Goal: Information Seeking & Learning: Learn about a topic

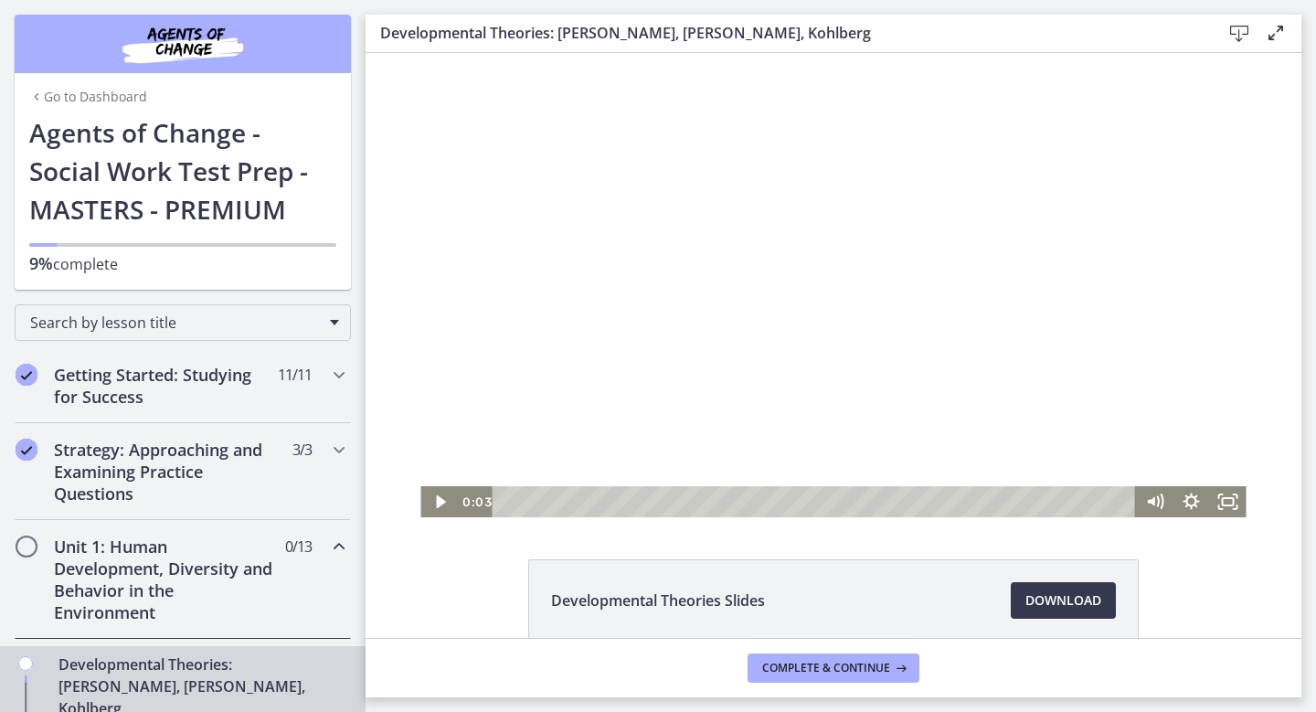
click at [634, 328] on div at bounding box center [832, 285] width 825 height 464
click at [1236, 505] on icon "Fullscreen" at bounding box center [1228, 501] width 44 height 37
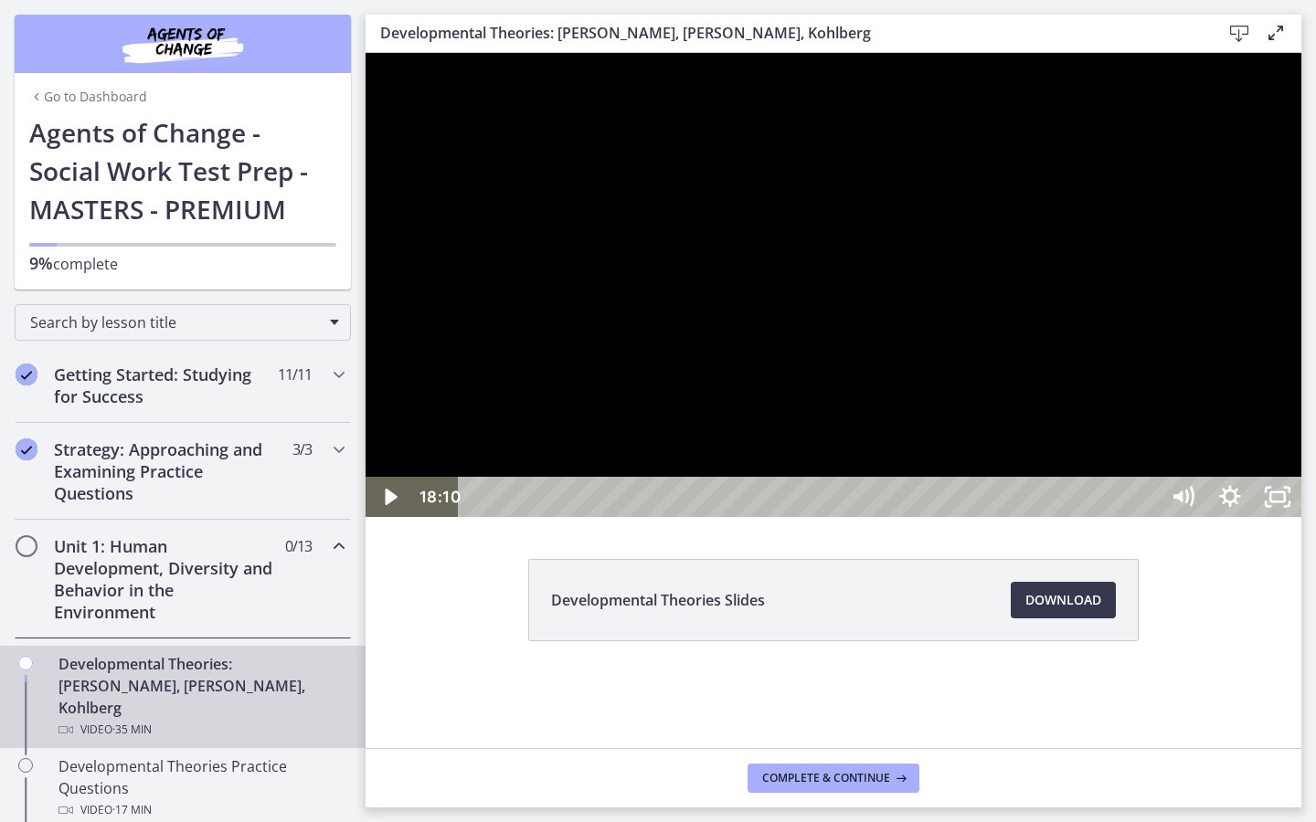
click at [867, 517] on div at bounding box center [833, 285] width 936 height 464
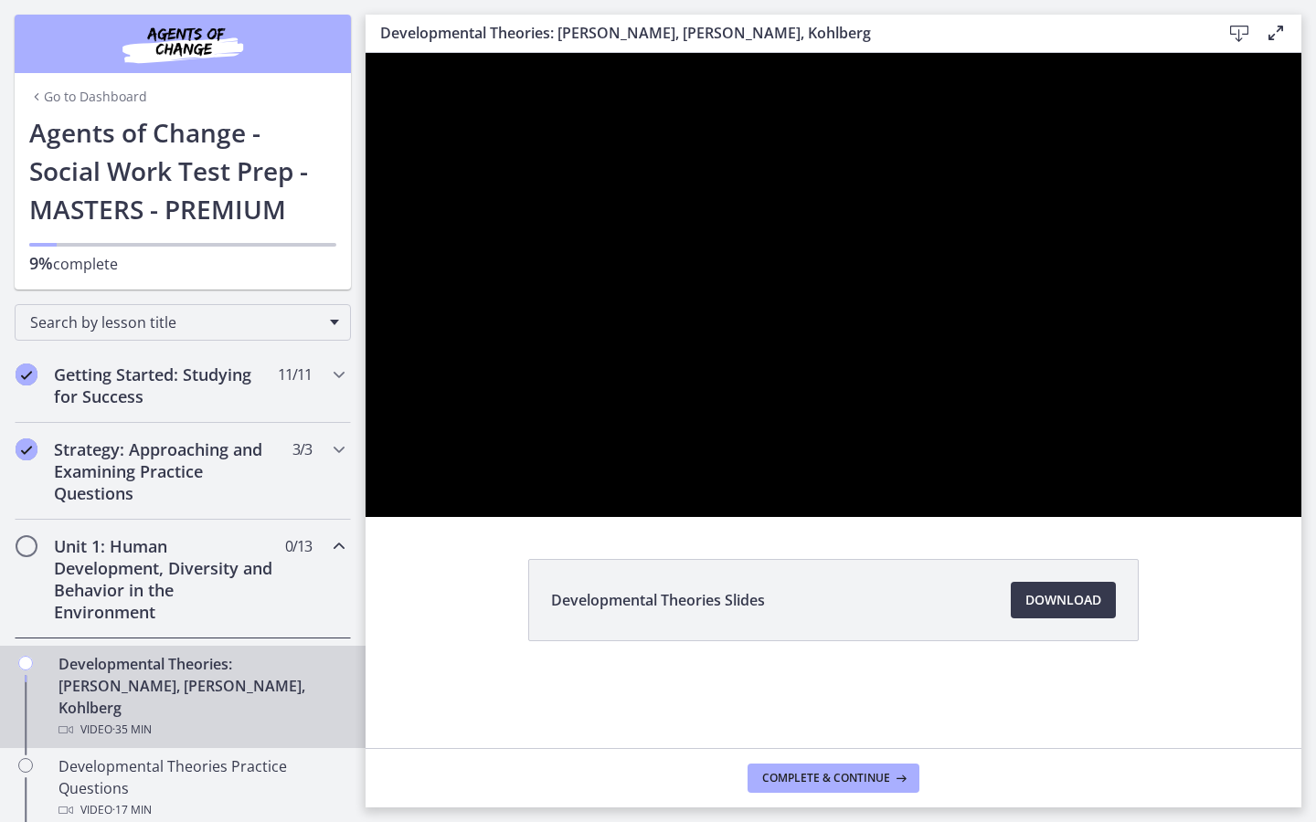
click at [1301, 517] on div at bounding box center [833, 285] width 936 height 464
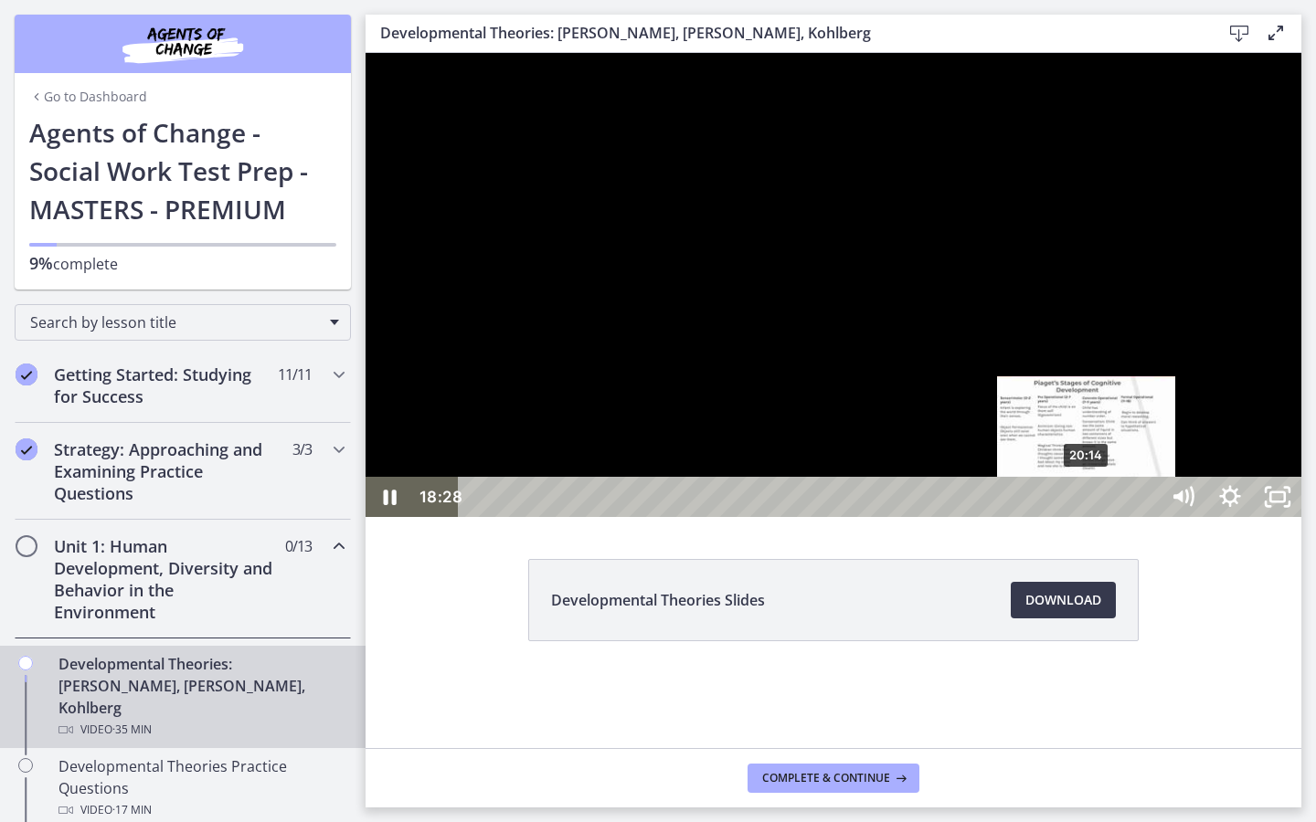
click at [1087, 517] on div "20:14" at bounding box center [811, 497] width 671 height 40
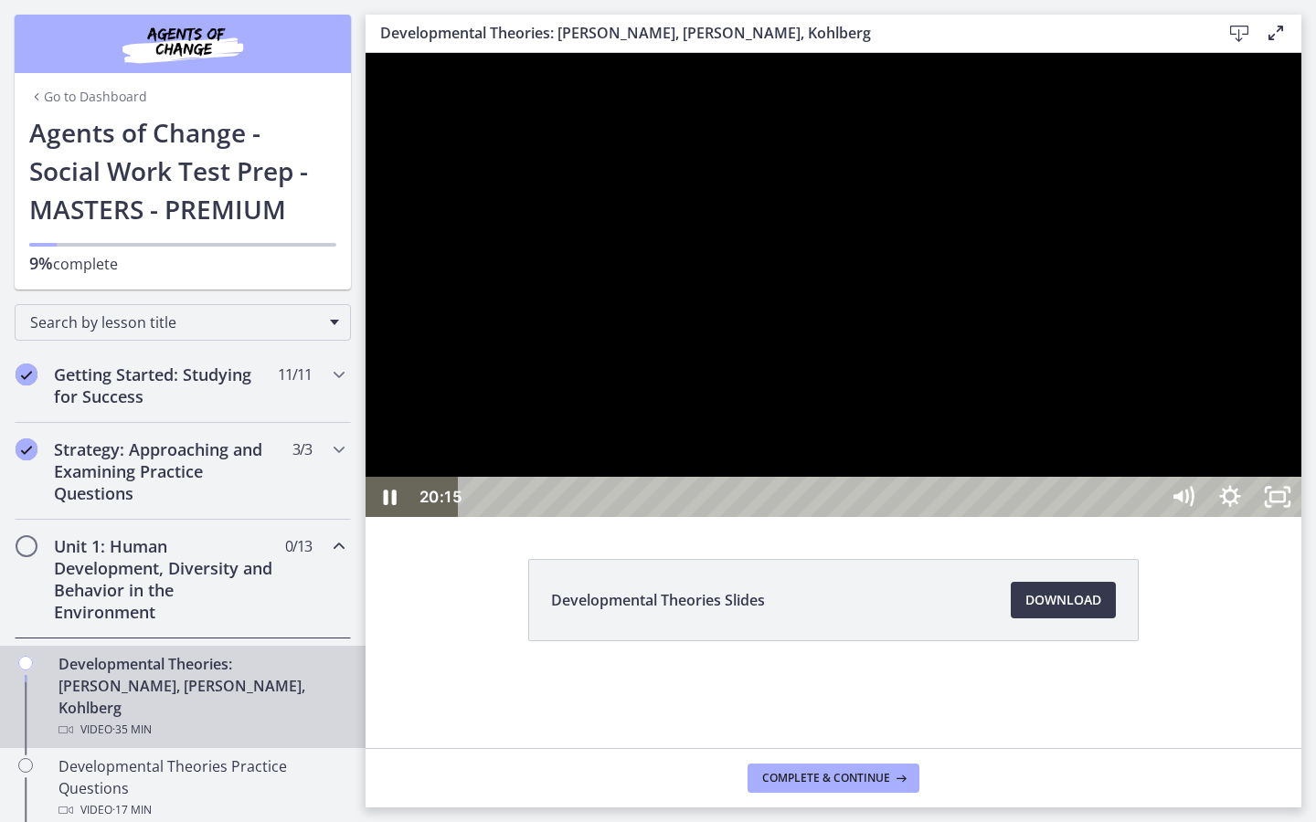
click at [1052, 517] on div at bounding box center [833, 285] width 936 height 464
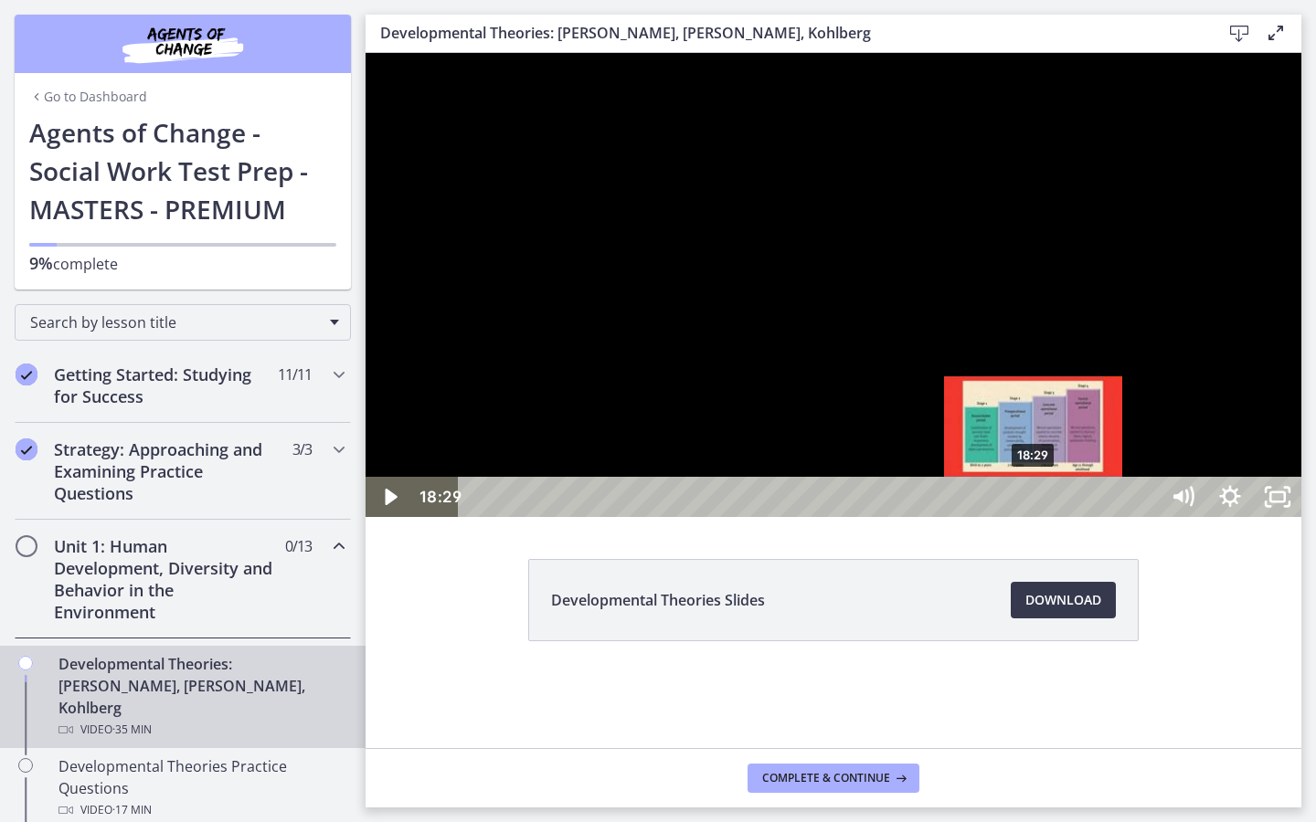
click at [1034, 517] on div "18:29" at bounding box center [811, 497] width 671 height 40
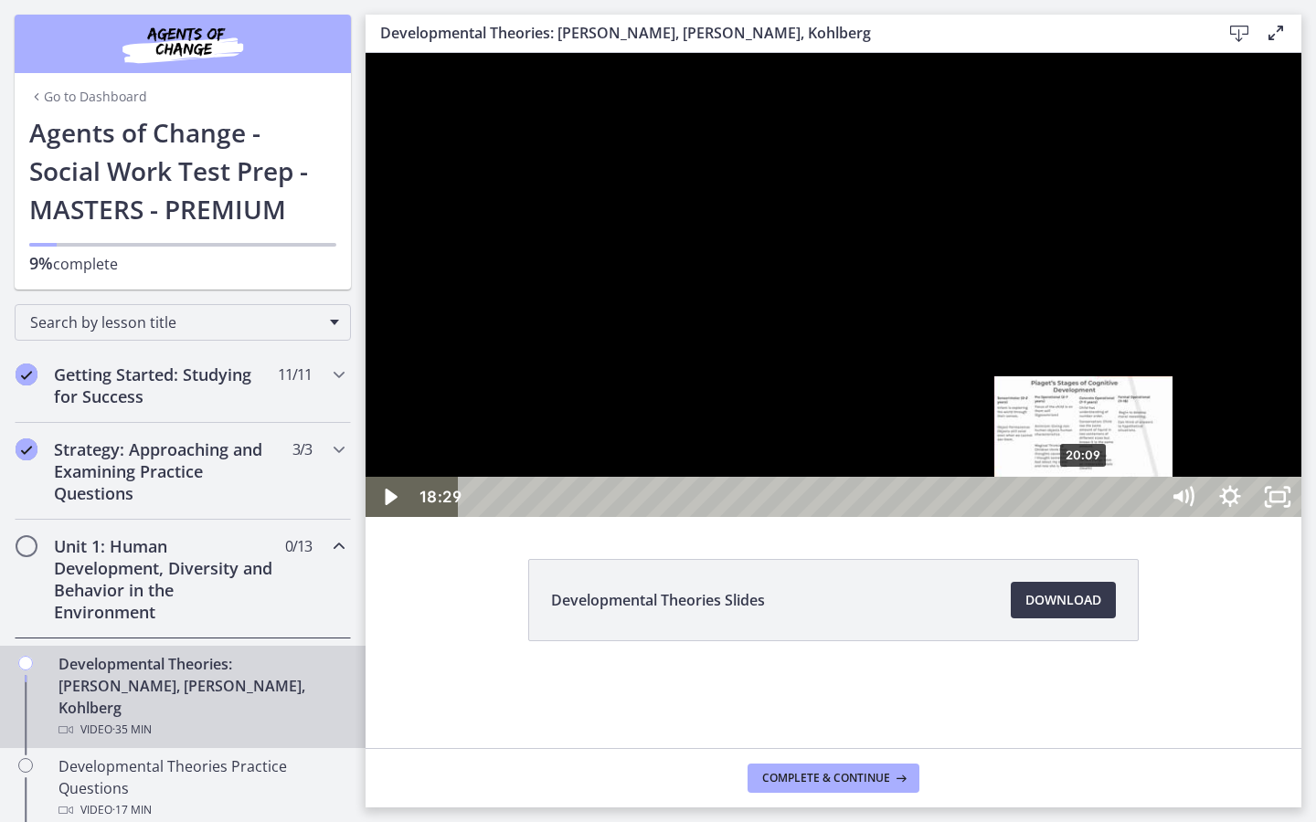
click at [1084, 517] on div "20:09" at bounding box center [811, 497] width 671 height 40
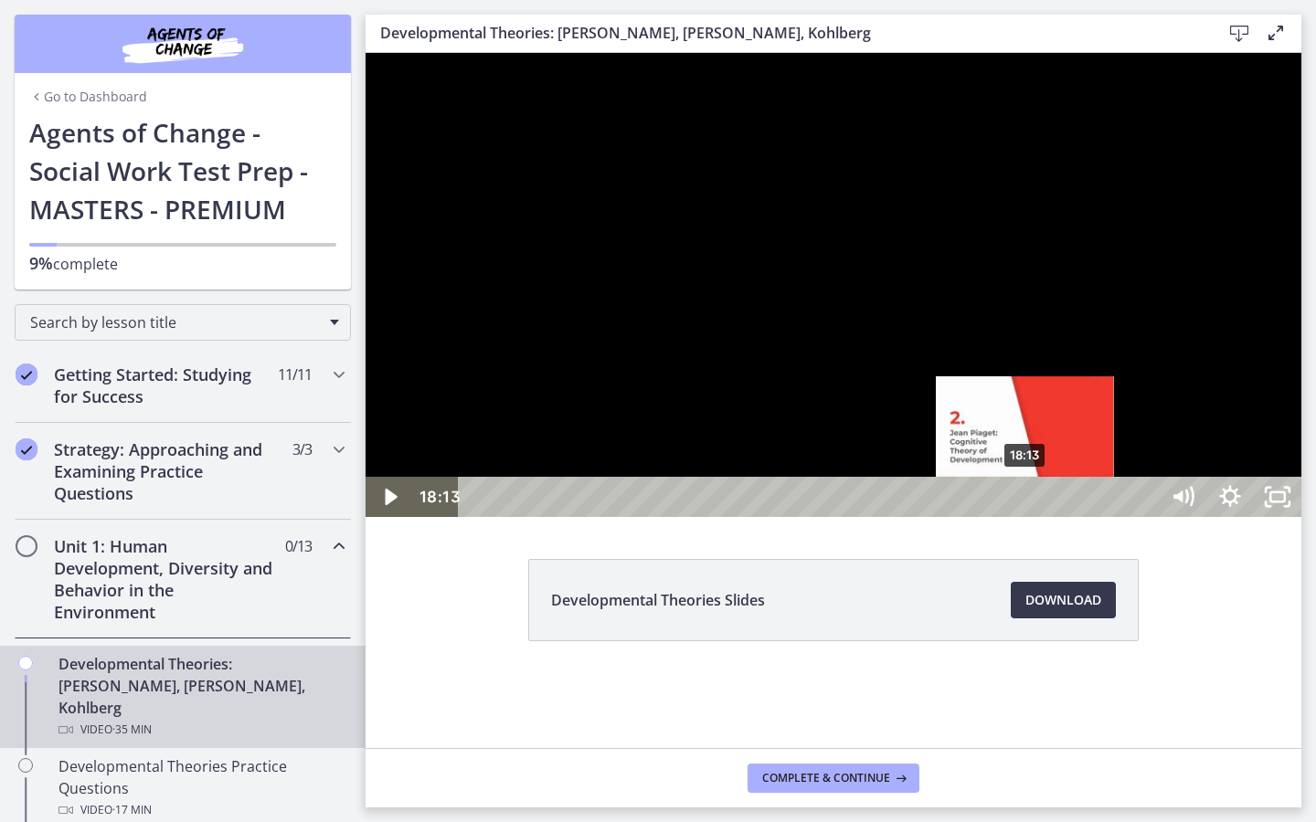
click at [1026, 517] on div "18:13" at bounding box center [811, 497] width 671 height 40
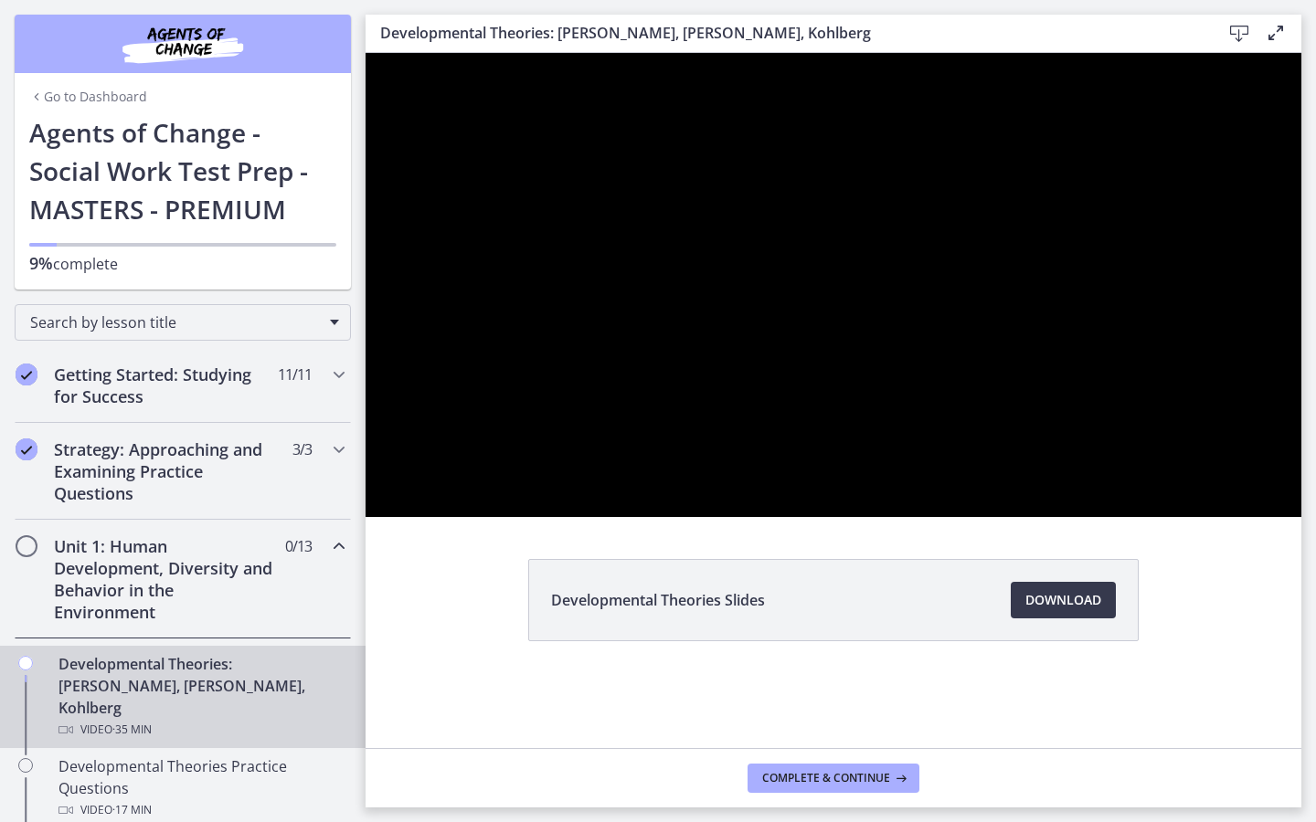
click at [1117, 517] on div at bounding box center [833, 285] width 936 height 464
click at [1210, 517] on div at bounding box center [833, 285] width 936 height 464
click at [365, 53] on button "Play Video: crt89dfaoh5c72tgt07g.mp4" at bounding box center [365, 53] width 1 height 1
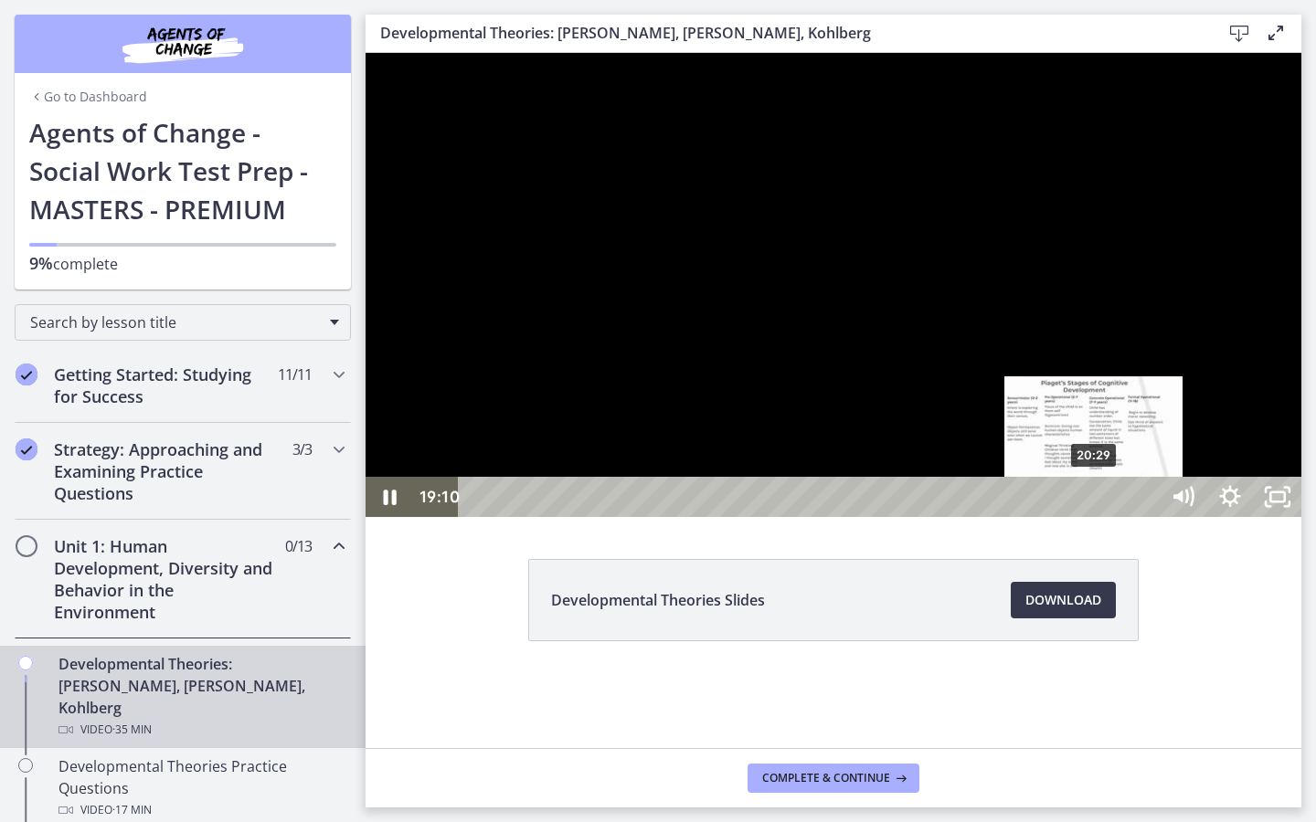
click at [1094, 517] on div "20:29" at bounding box center [811, 497] width 671 height 40
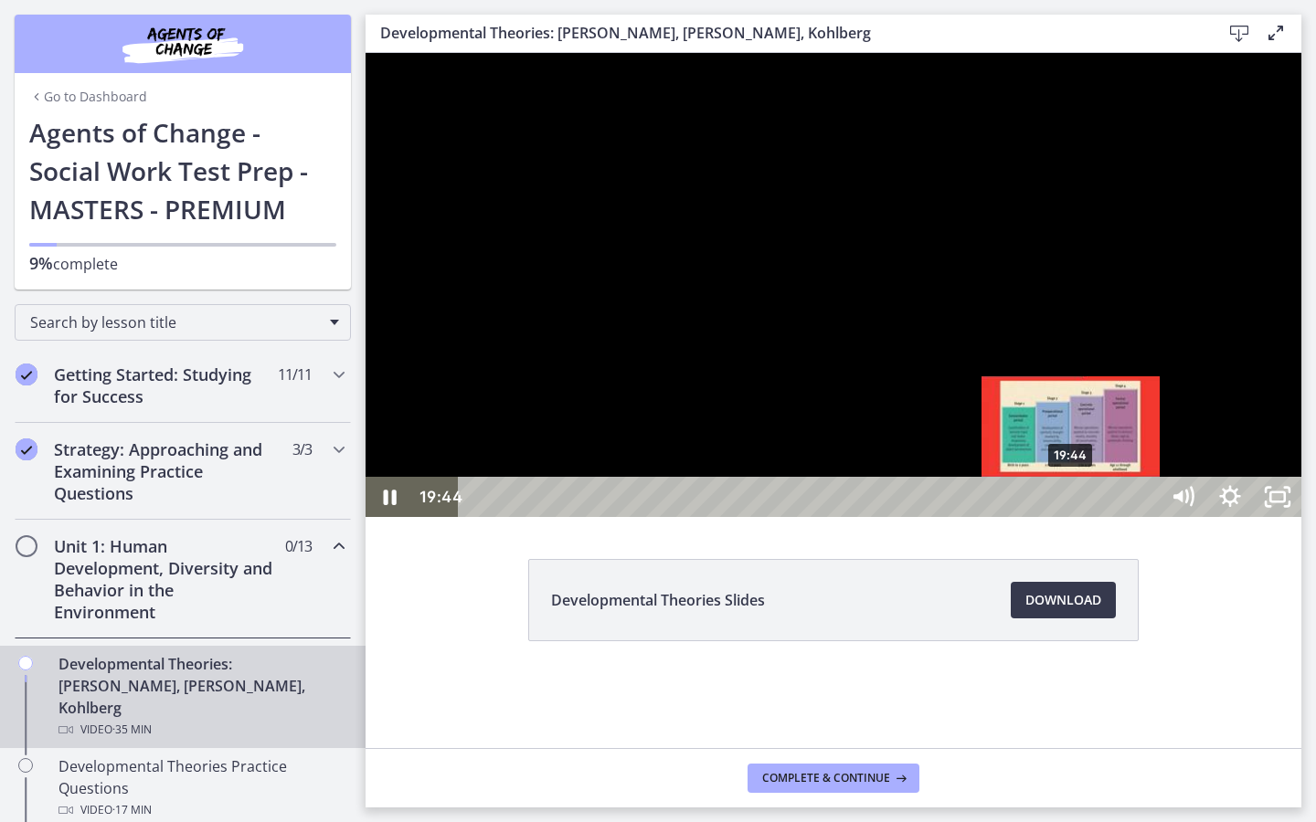
click at [1072, 517] on div "19:44" at bounding box center [811, 497] width 671 height 40
click at [1073, 517] on div "19:45" at bounding box center [811, 497] width 671 height 40
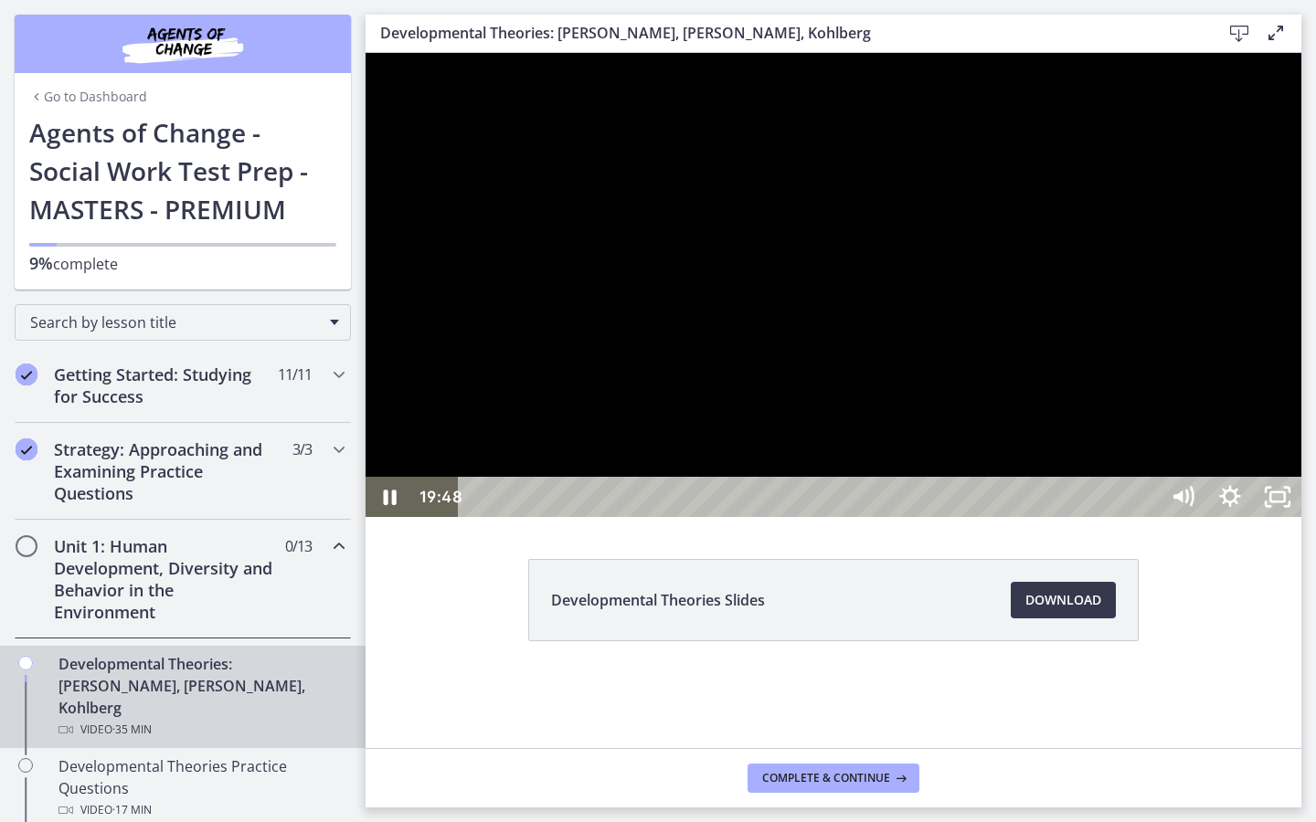
click at [1047, 517] on div at bounding box center [833, 285] width 936 height 464
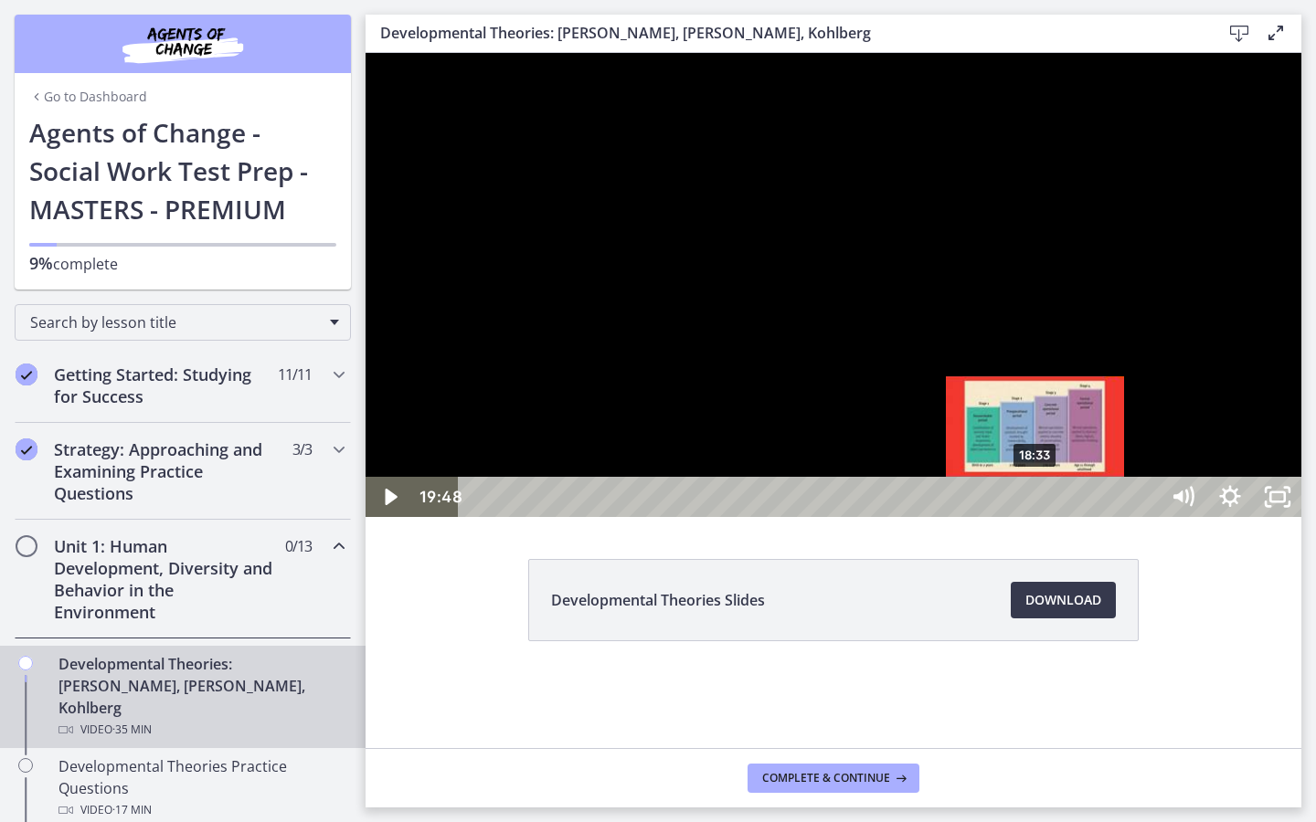
click at [1036, 517] on div "18:33" at bounding box center [811, 497] width 671 height 40
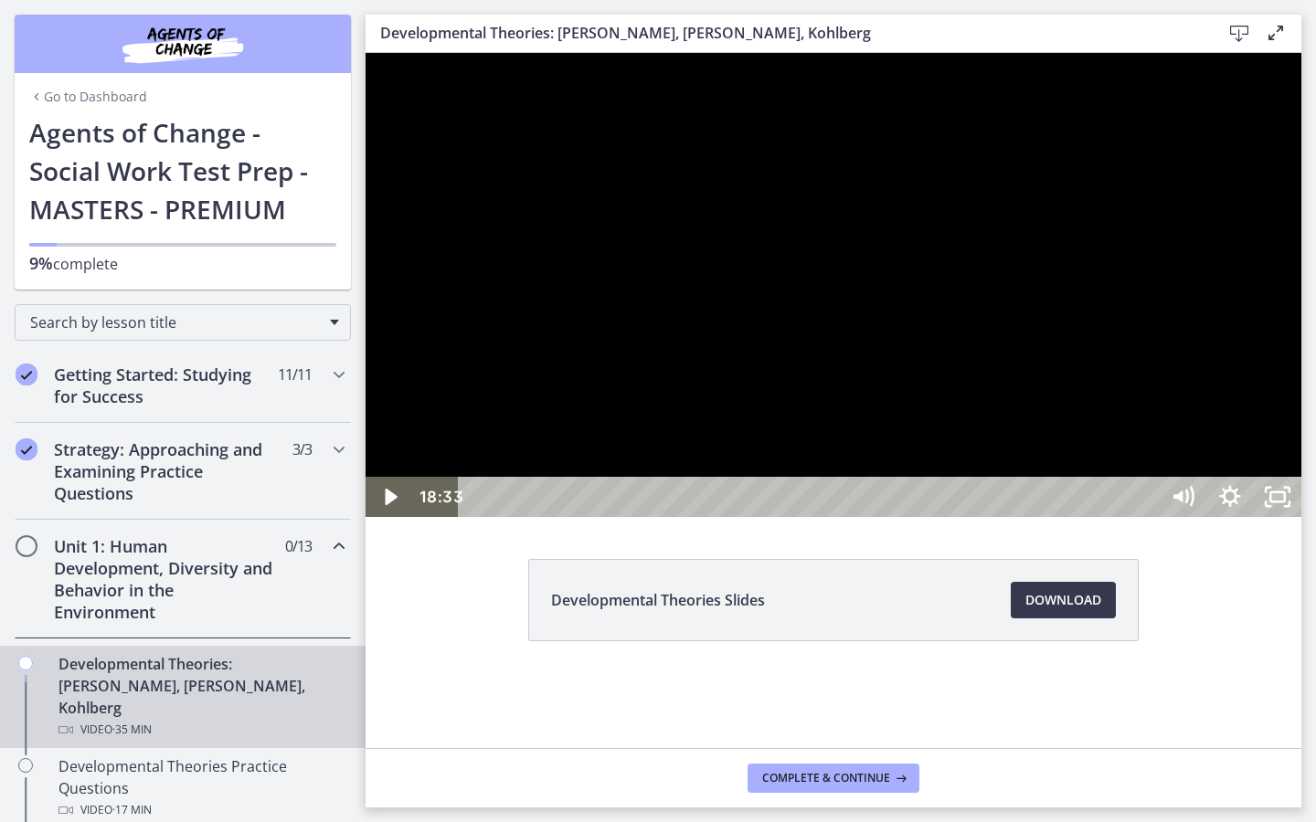
click at [1227, 517] on div at bounding box center [833, 285] width 936 height 464
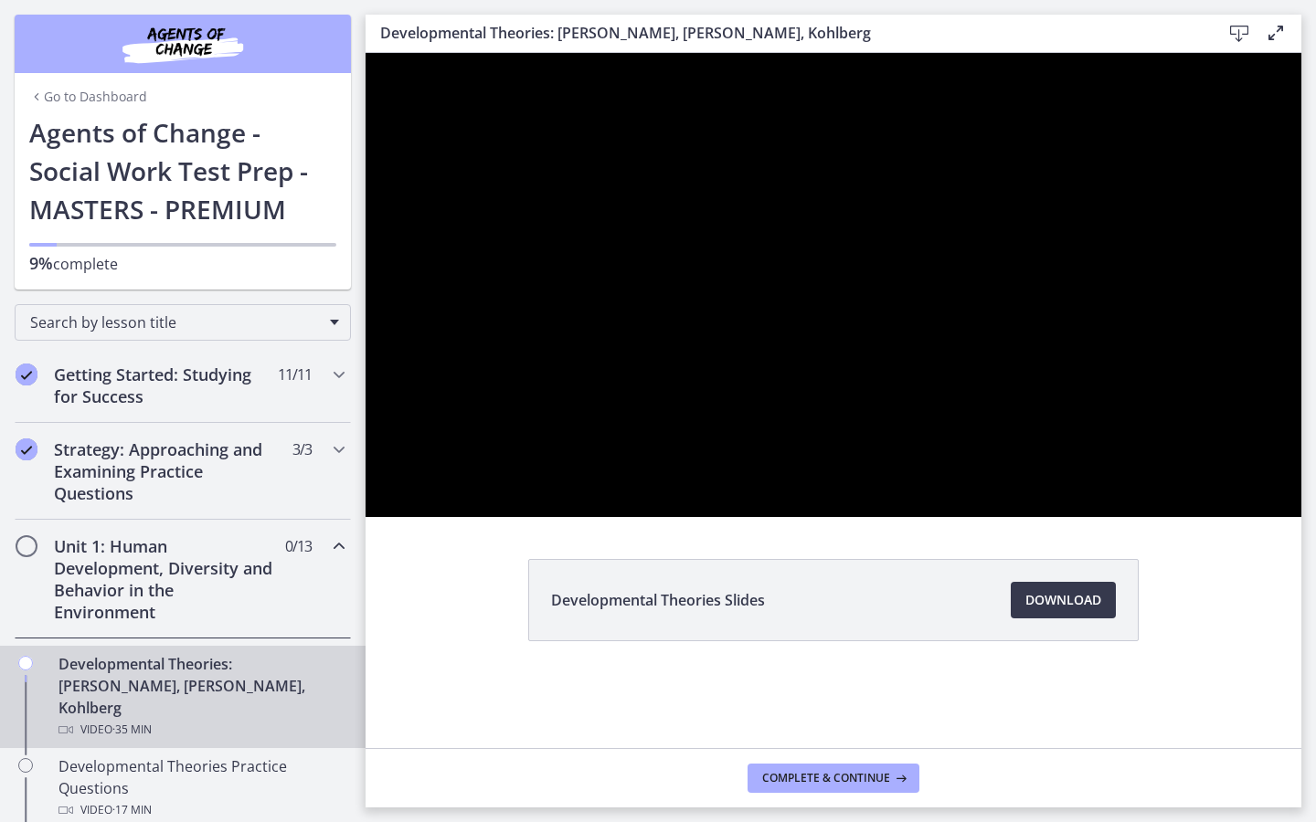
click at [365, 53] on button "Pause: crt89dfaoh5c72tgt07g.mp4" at bounding box center [365, 53] width 1 height 1
click at [1301, 517] on div at bounding box center [833, 285] width 936 height 464
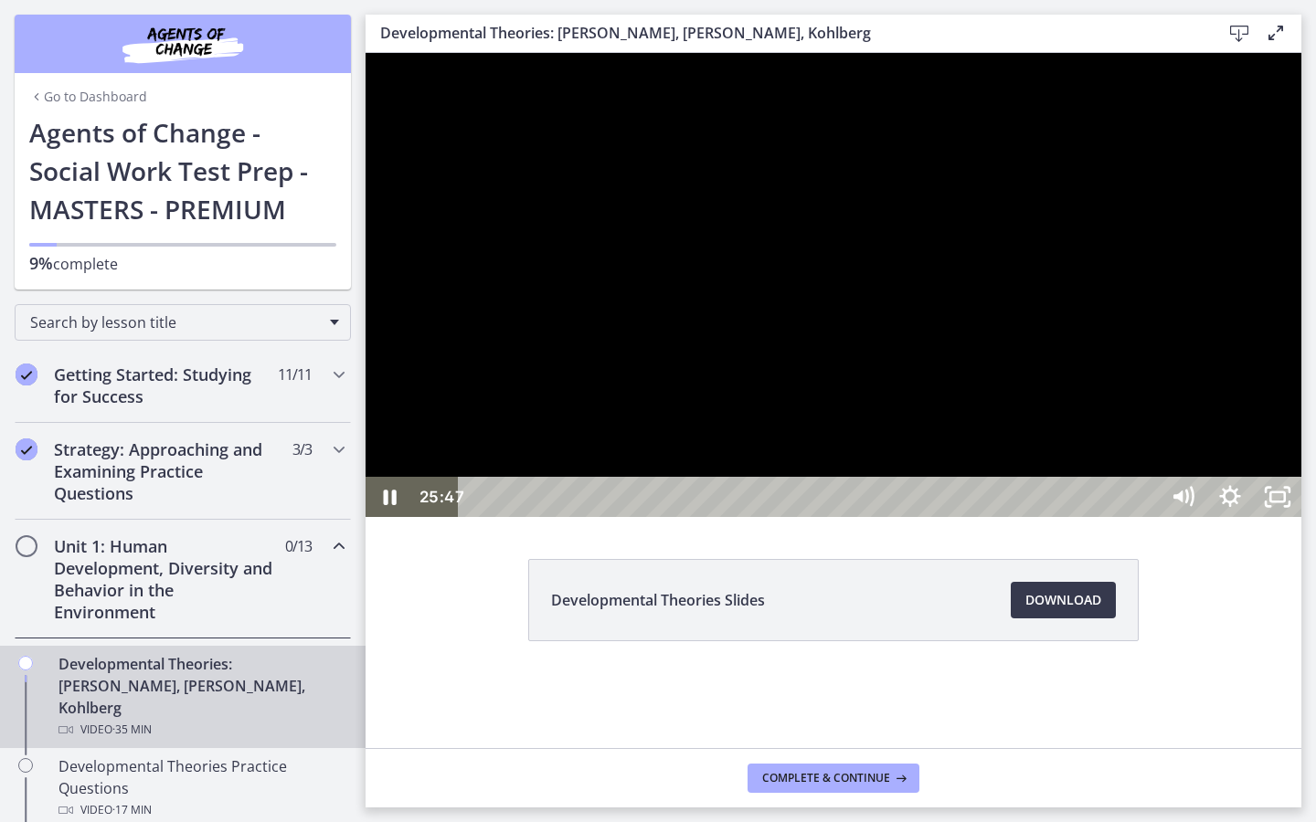
click at [365, 53] on button "Pause: crt89dfaoh5c72tgt07g.mp4" at bounding box center [365, 53] width 1 height 1
click at [1301, 517] on div at bounding box center [833, 285] width 936 height 464
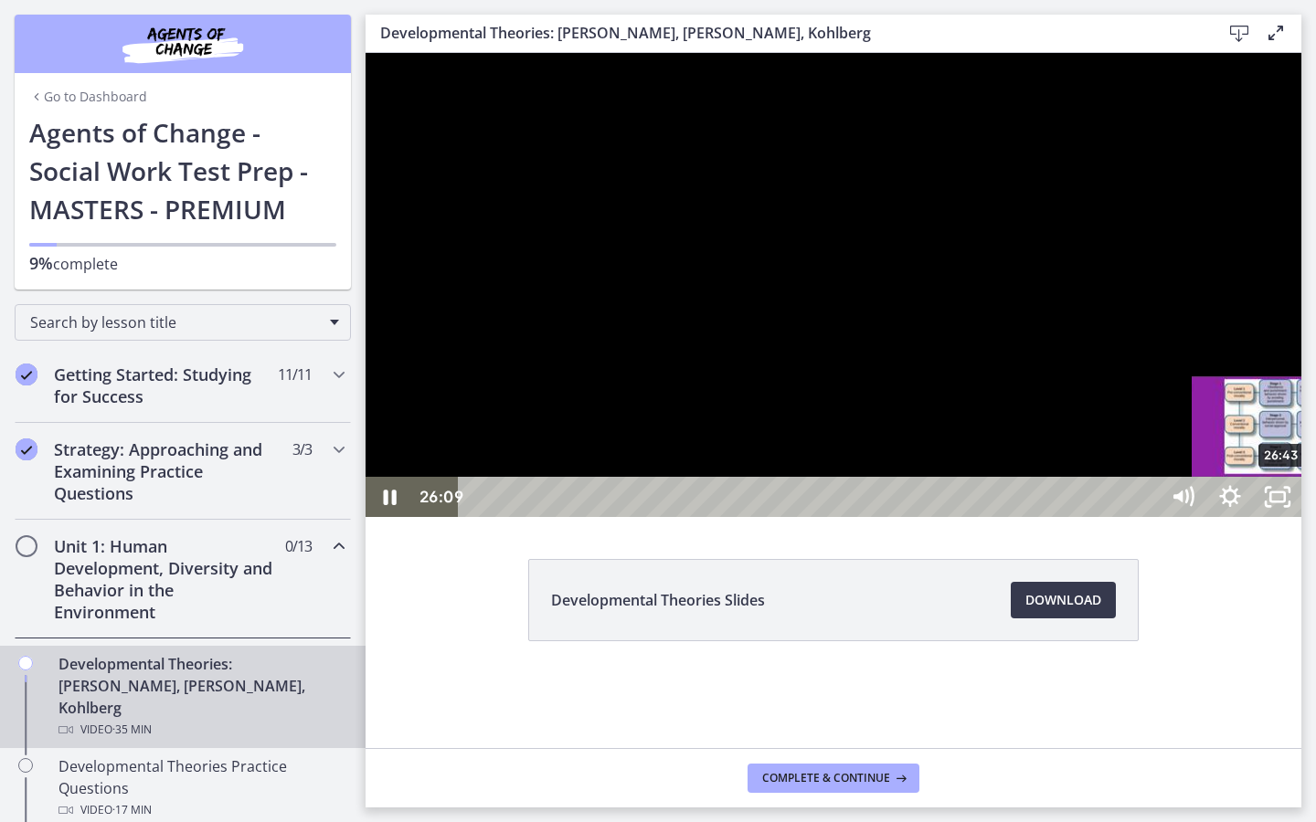
click at [1147, 517] on div "26:43" at bounding box center [811, 497] width 671 height 40
click at [1147, 517] on div "27:31" at bounding box center [811, 497] width 671 height 40
click at [1147, 517] on div "28:38" at bounding box center [811, 497] width 671 height 40
click at [1147, 517] on div "29:36" at bounding box center [811, 497] width 671 height 40
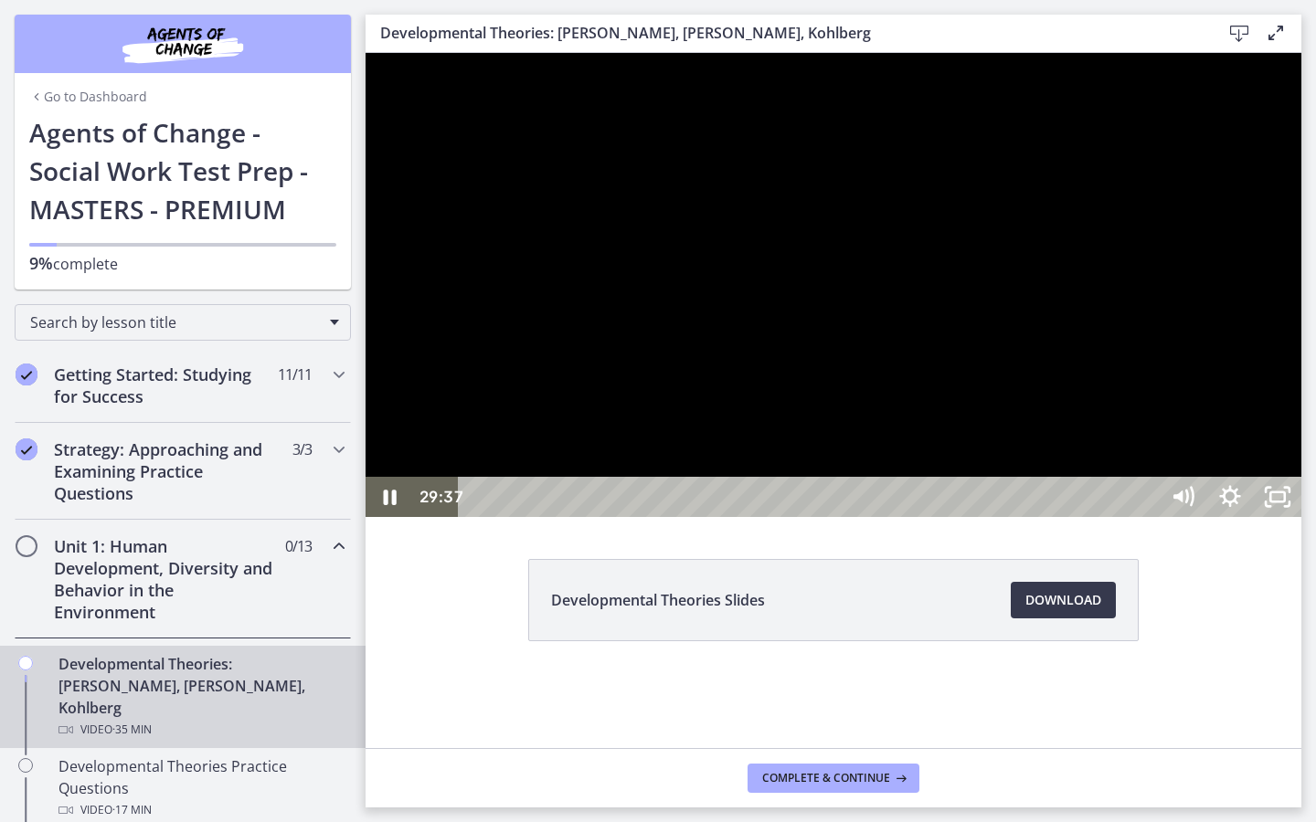
click at [1147, 517] on div "30:45" at bounding box center [811, 497] width 671 height 40
click at [1147, 517] on div "32:21" at bounding box center [811, 497] width 671 height 40
click at [1147, 517] on div "33:23" at bounding box center [811, 497] width 671 height 40
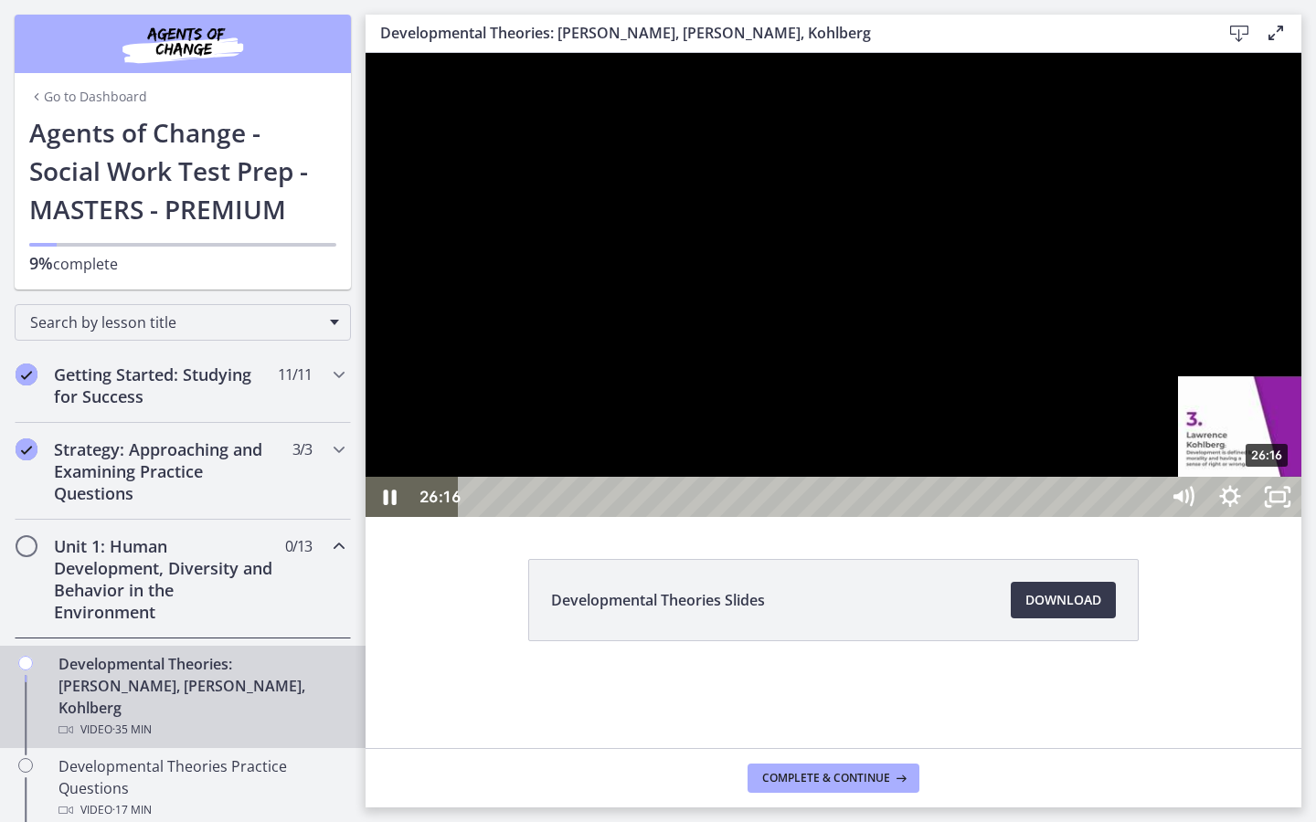
click at [1147, 517] on div "26:16" at bounding box center [811, 497] width 671 height 40
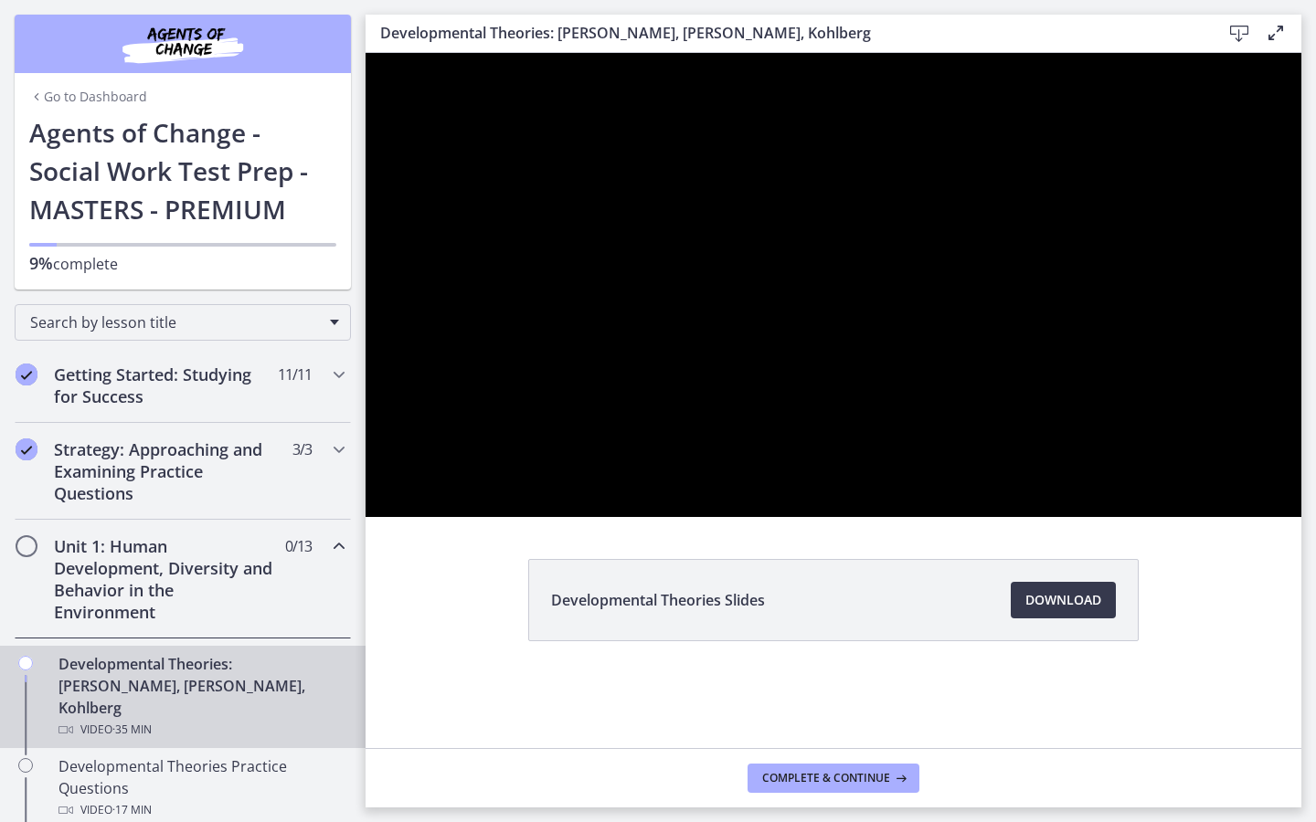
click at [1301, 517] on div at bounding box center [833, 285] width 936 height 464
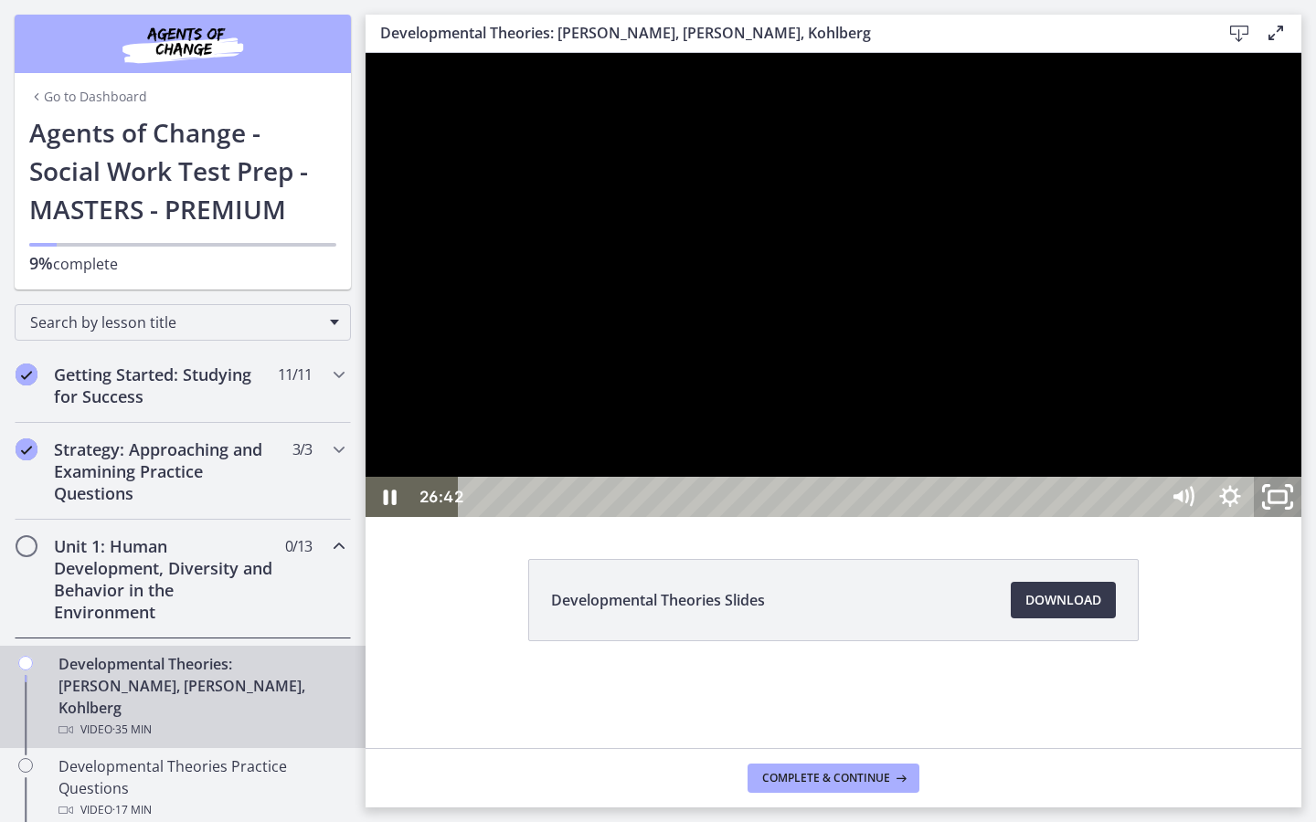
click at [1306, 522] on icon "Unfullscreen" at bounding box center [1277, 497] width 57 height 48
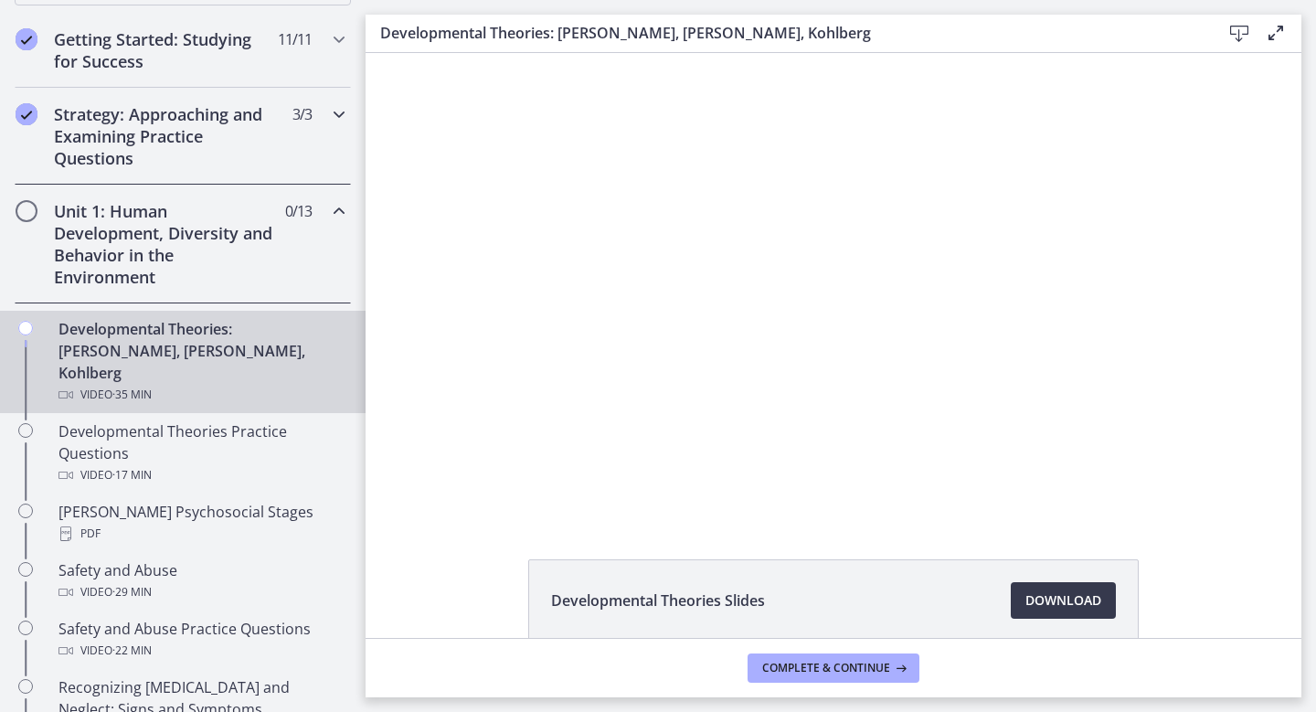
scroll to position [361, 0]
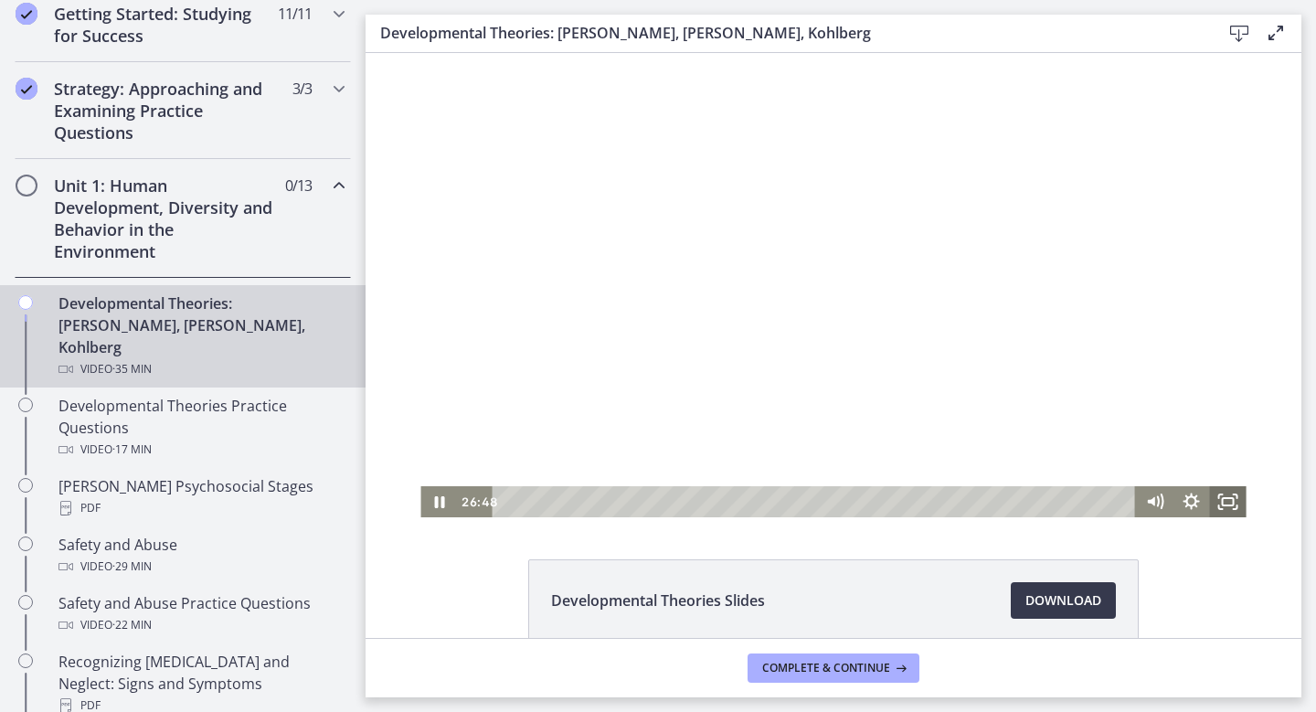
click at [1225, 503] on icon "Fullscreen" at bounding box center [1228, 501] width 37 height 31
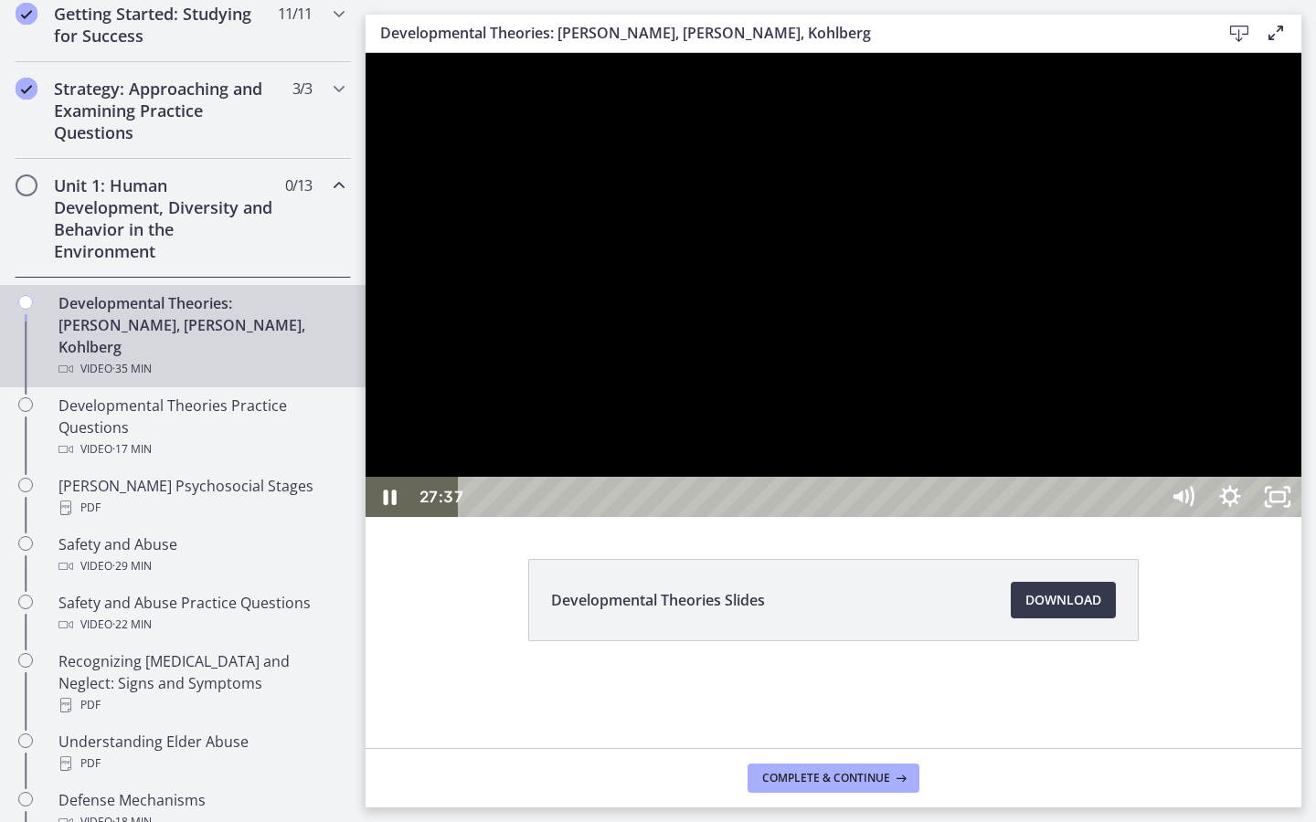
click at [1301, 517] on div at bounding box center [833, 285] width 936 height 464
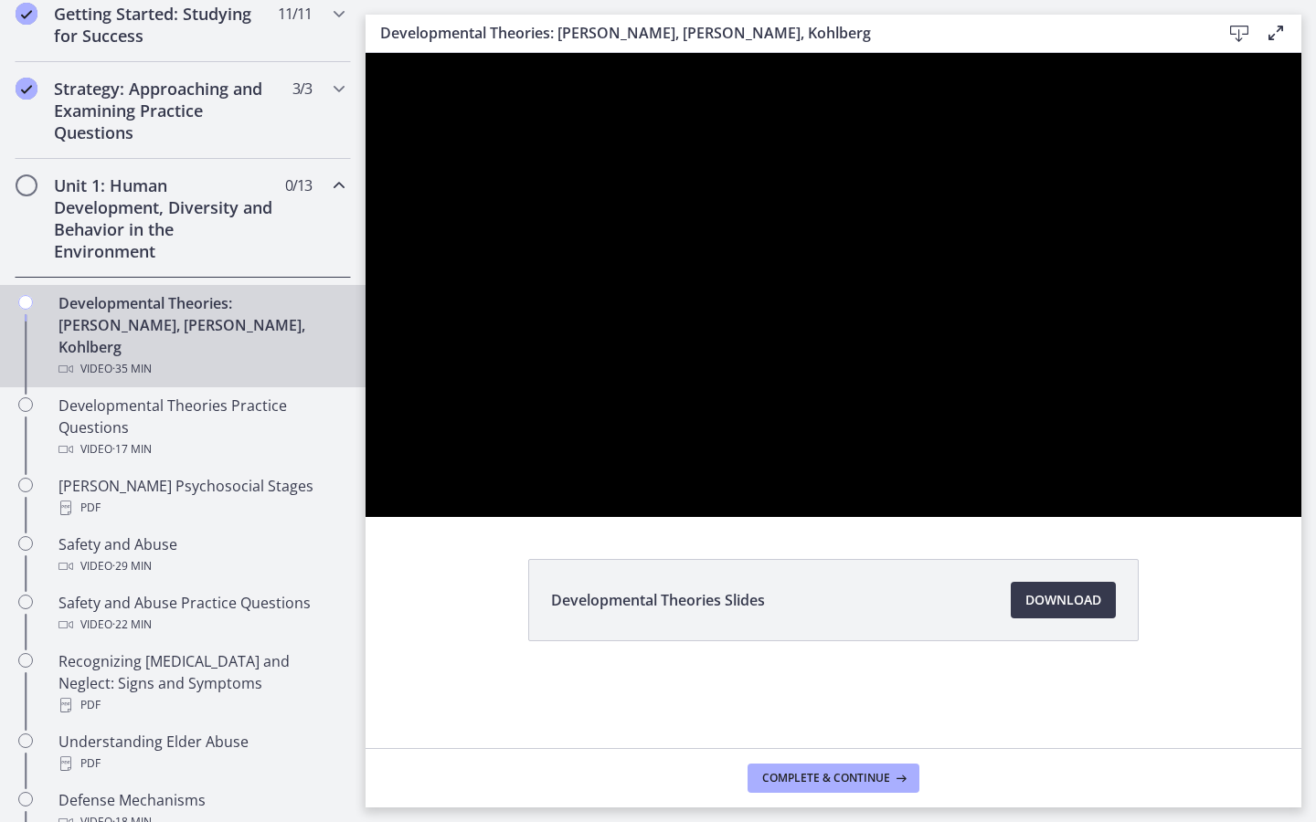
click at [1301, 517] on div at bounding box center [833, 285] width 936 height 464
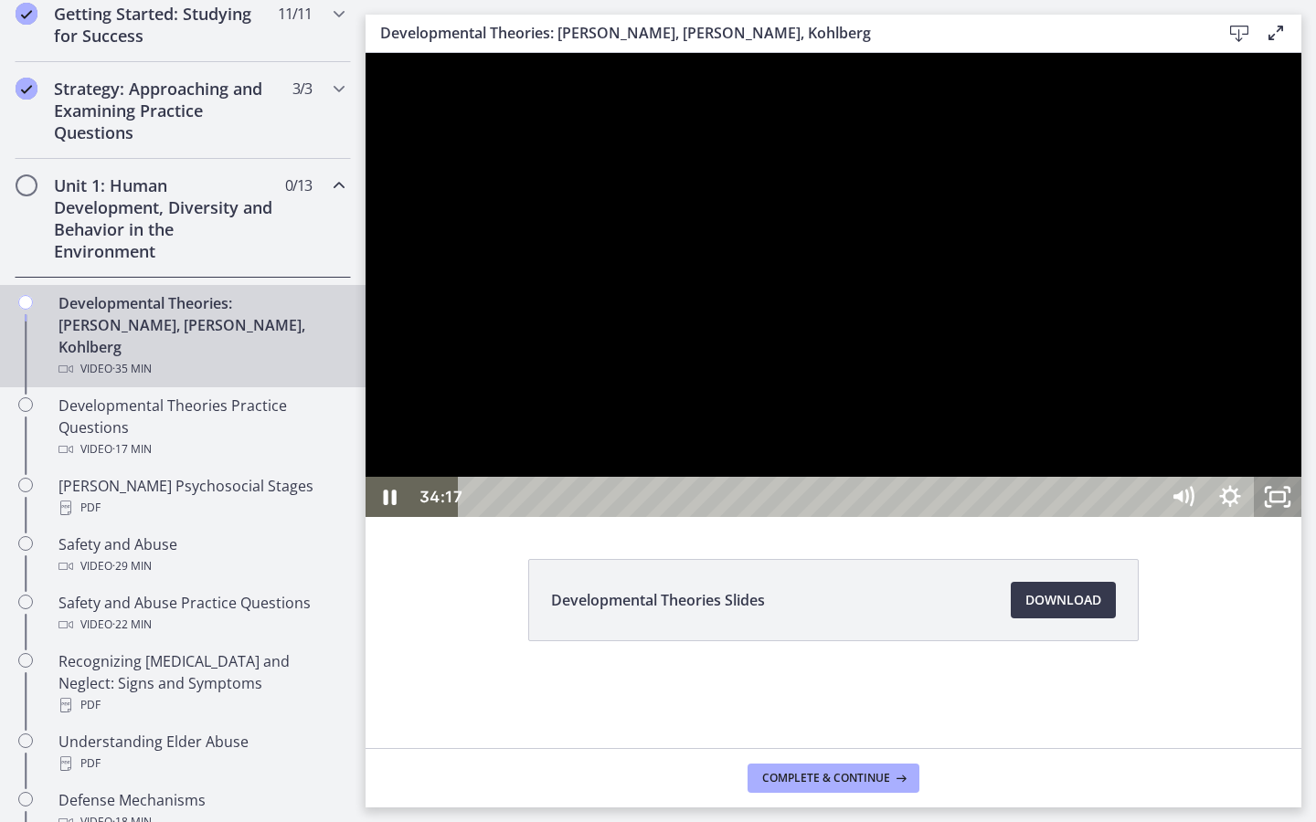
click at [1301, 517] on icon "Unfullscreen" at bounding box center [1277, 497] width 48 height 40
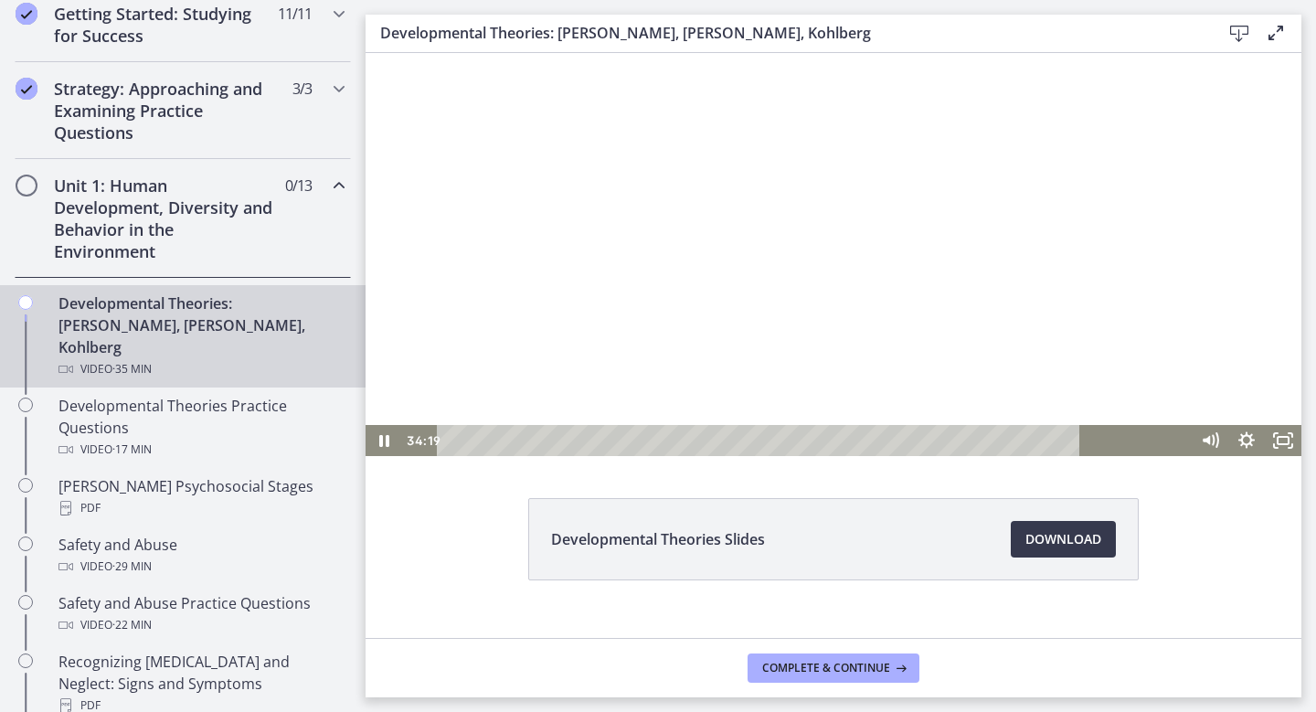
scroll to position [0, 0]
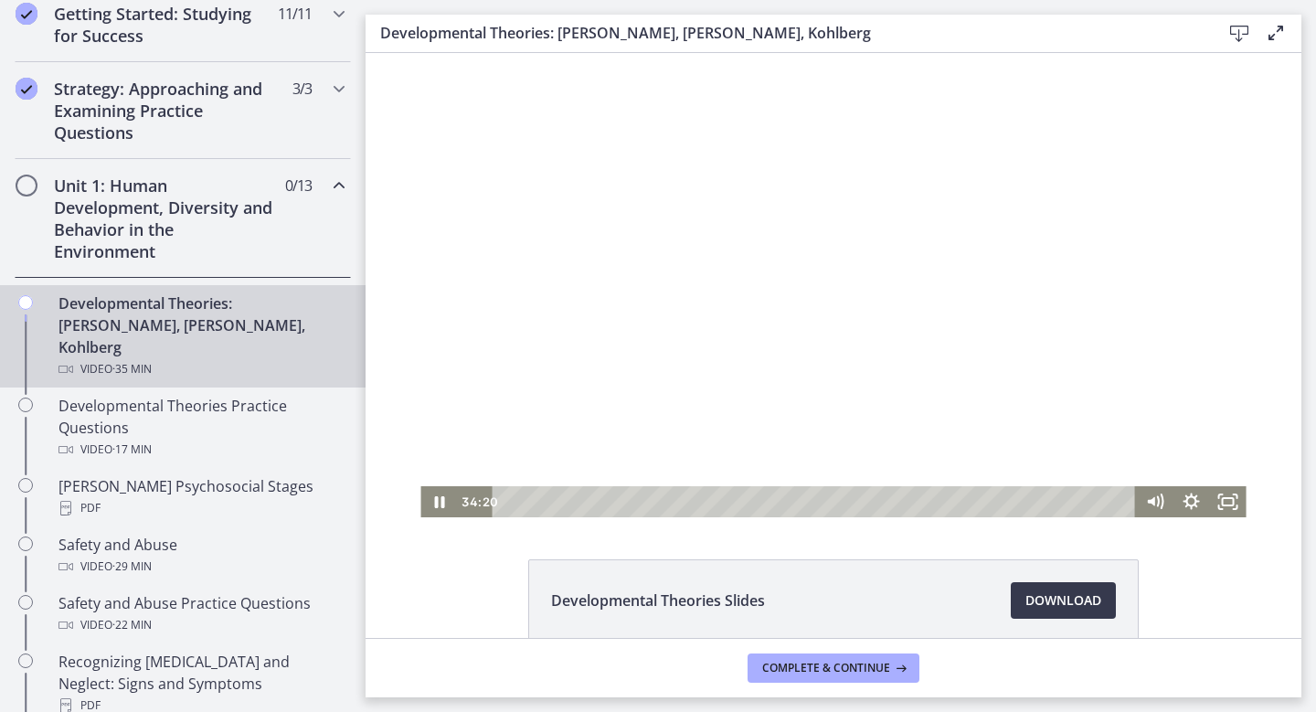
click at [717, 104] on div at bounding box center [832, 285] width 825 height 464
click at [717, 103] on div at bounding box center [832, 285] width 825 height 464
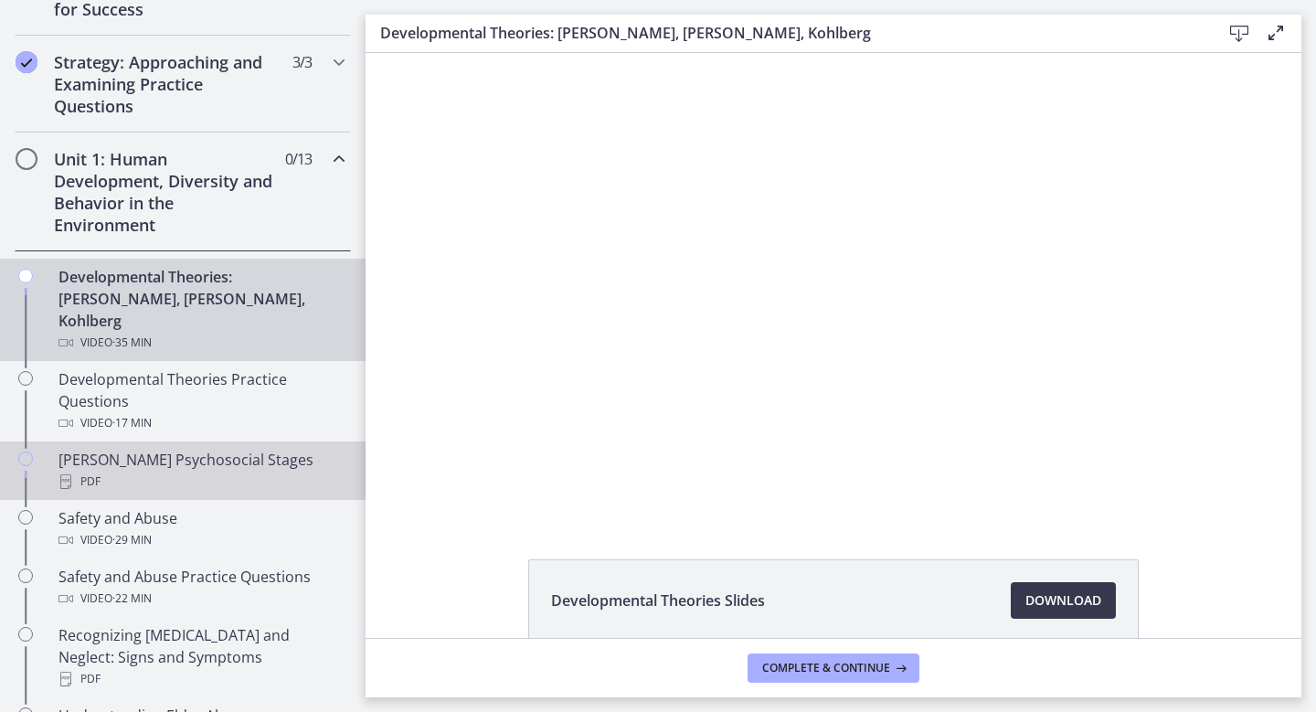
scroll to position [377, 0]
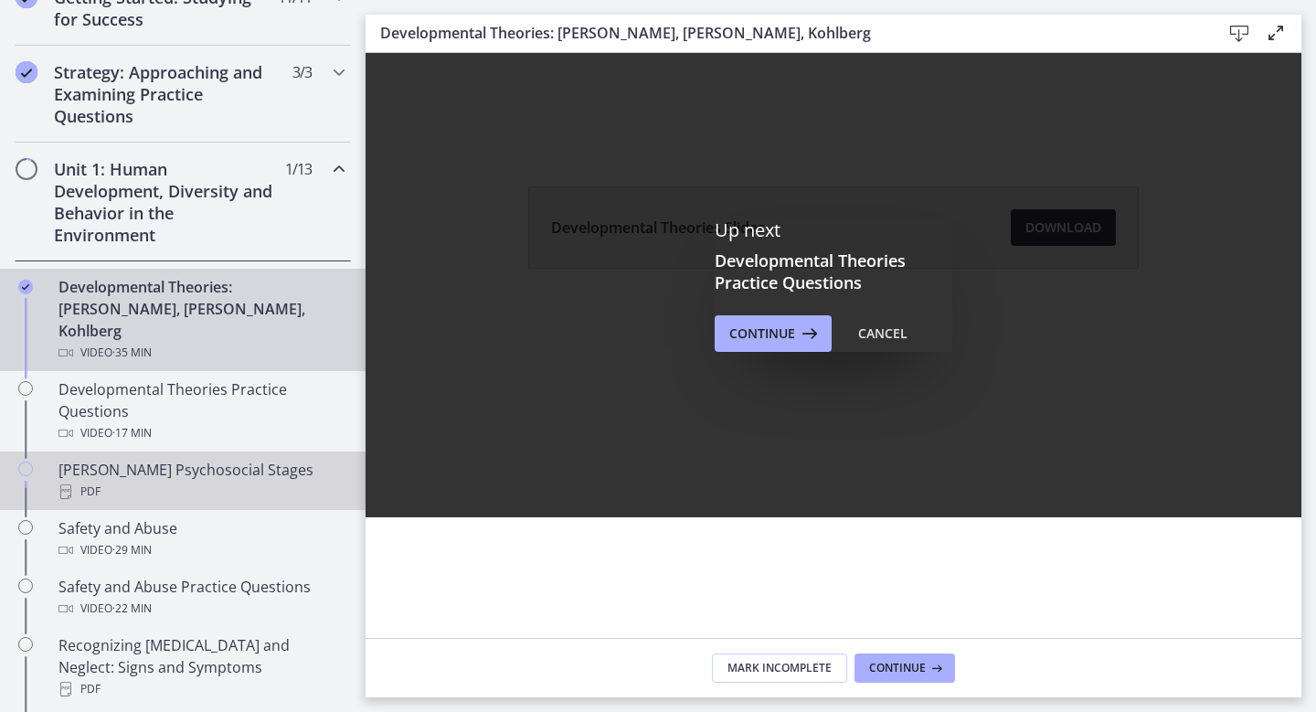
click at [222, 481] on div "PDF" at bounding box center [200, 492] width 285 height 22
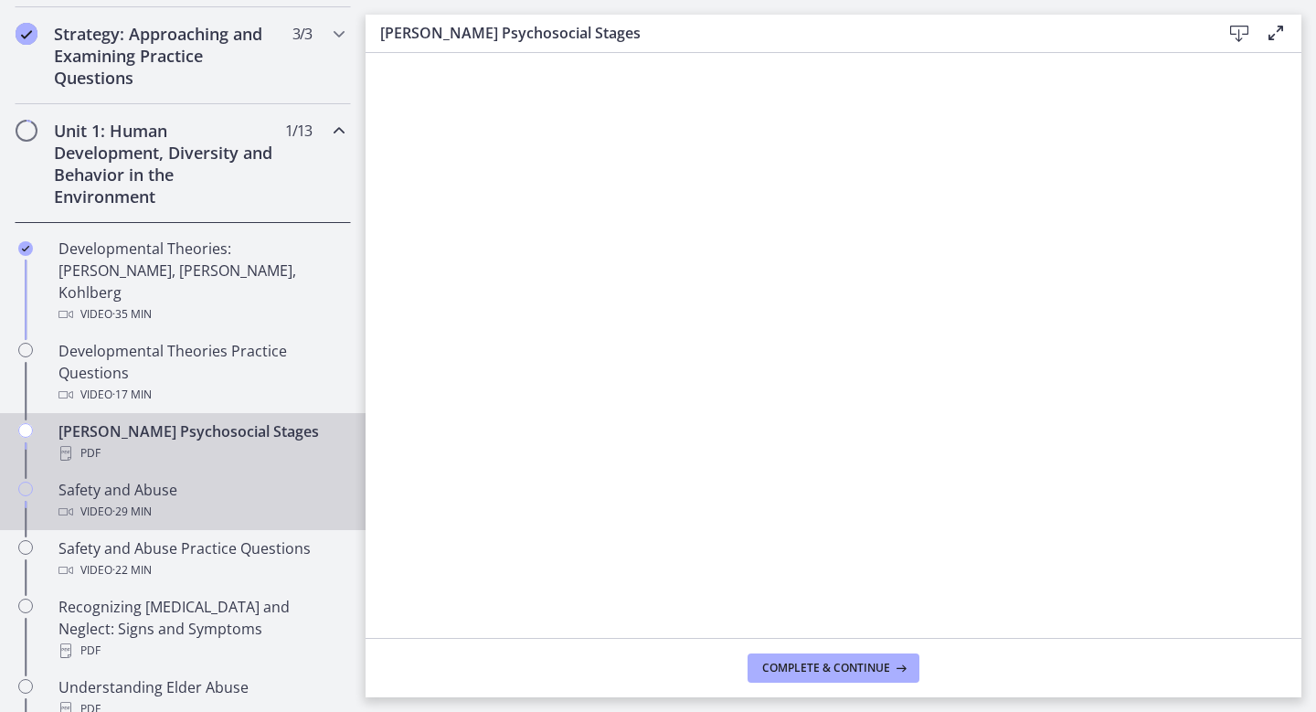
scroll to position [381, 0]
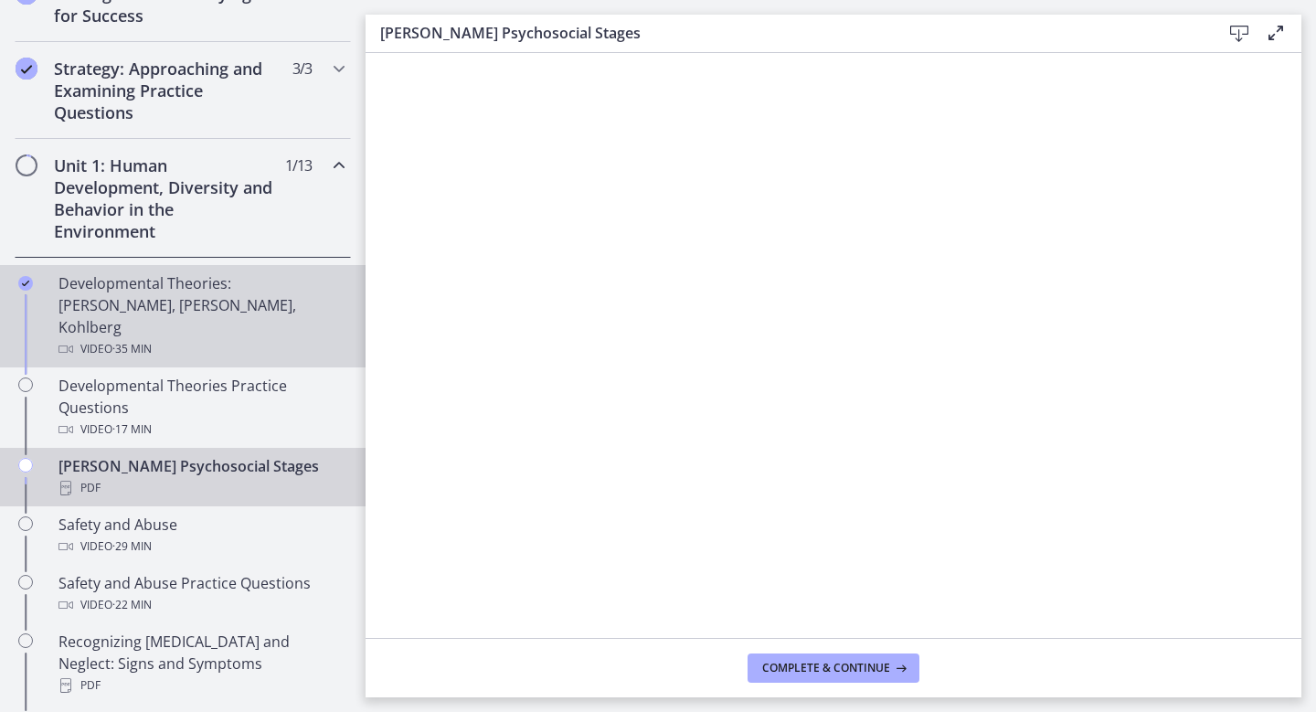
click at [209, 313] on div "Developmental Theories: [PERSON_NAME], [PERSON_NAME], Kohlberg Video · 35 min" at bounding box center [200, 316] width 285 height 88
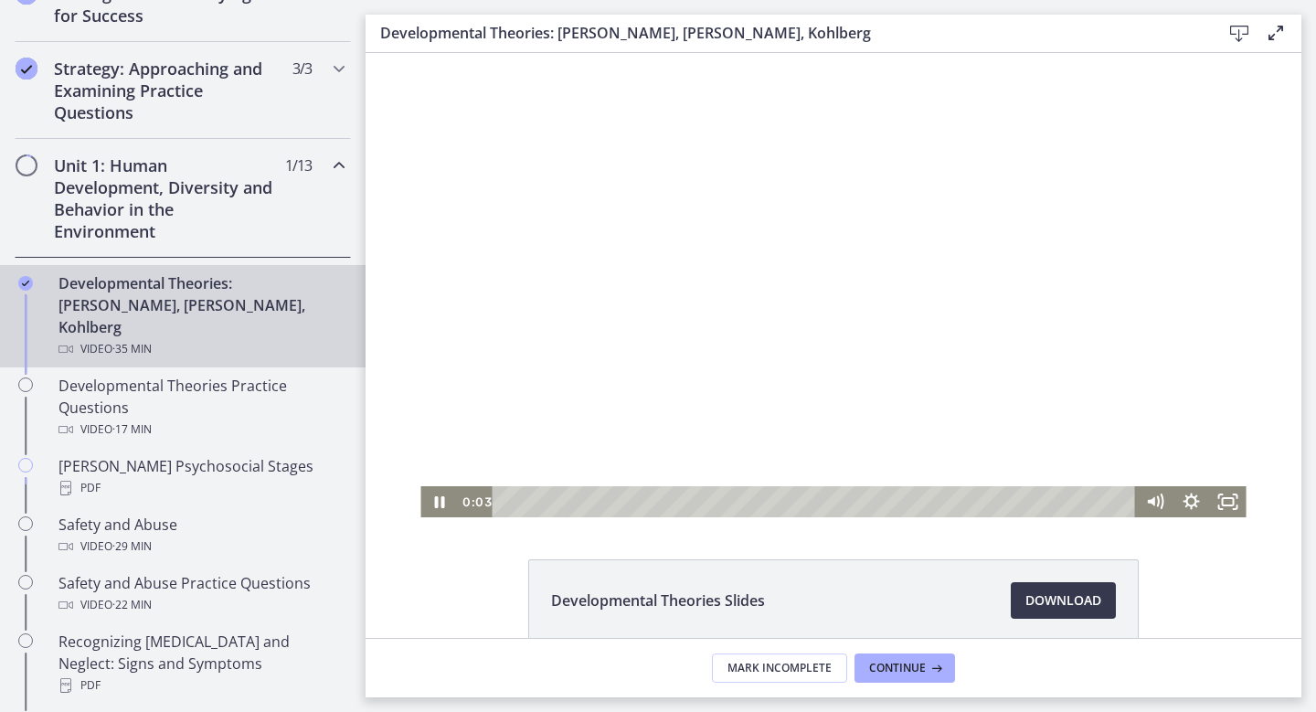
click at [946, 370] on div at bounding box center [832, 285] width 825 height 464
click at [1115, 500] on div "34:10" at bounding box center [816, 501] width 621 height 31
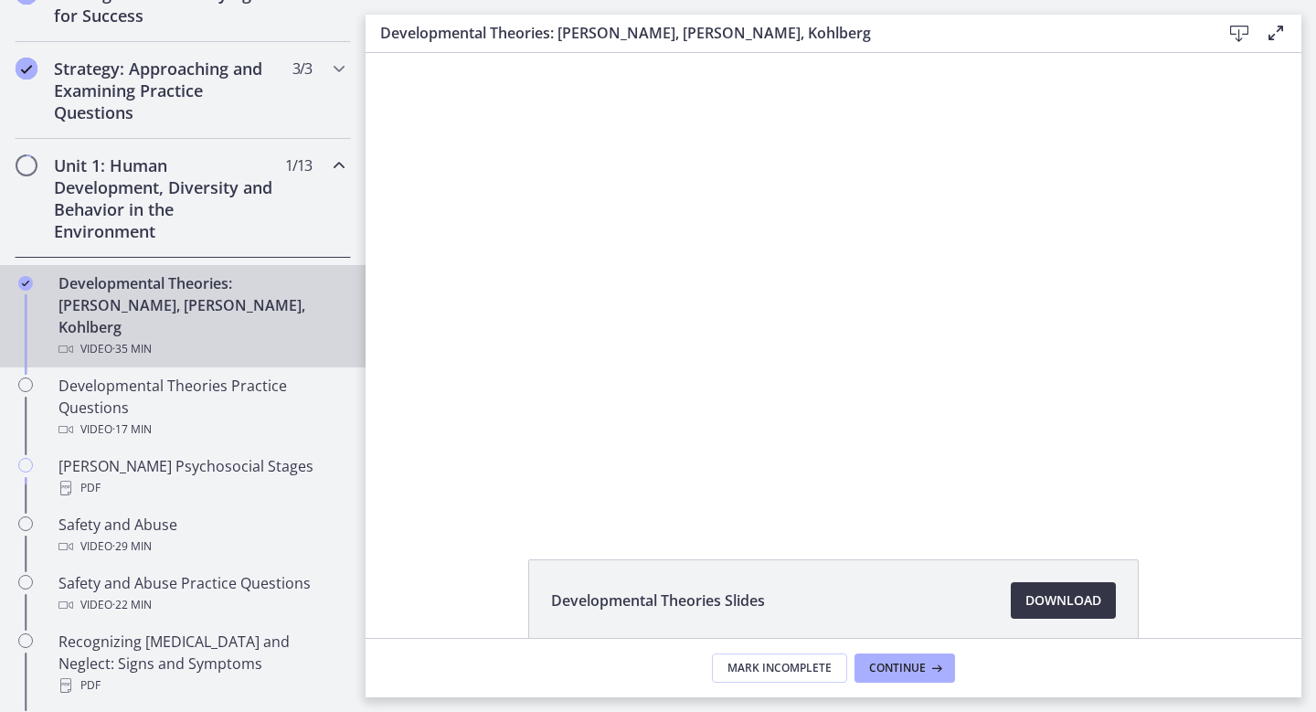
click at [1076, 598] on span "Download Opens in a new window" at bounding box center [1063, 600] width 76 height 22
